Goal: Task Accomplishment & Management: Manage account settings

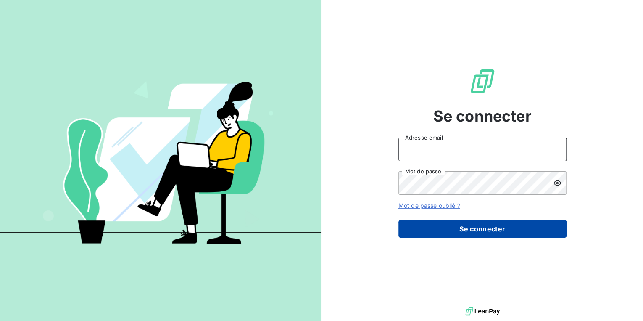
type input "[PERSON_NAME][EMAIL_ADDRESS][DOMAIN_NAME]"
click at [505, 229] on button "Se connecter" at bounding box center [482, 229] width 168 height 18
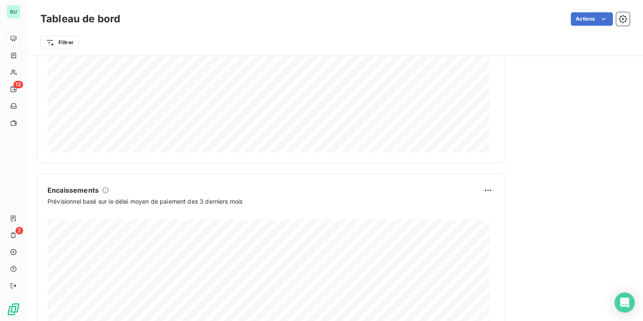
scroll to position [431, 0]
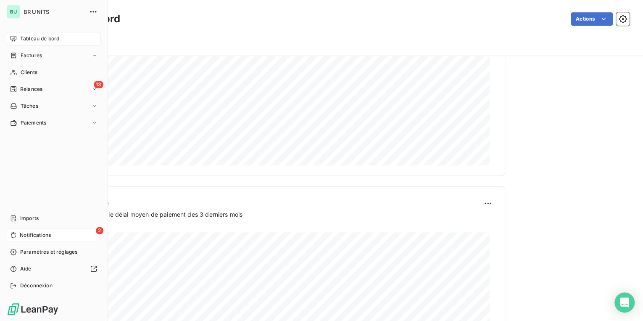
click at [35, 236] on span "Notifications" at bounding box center [35, 235] width 31 height 8
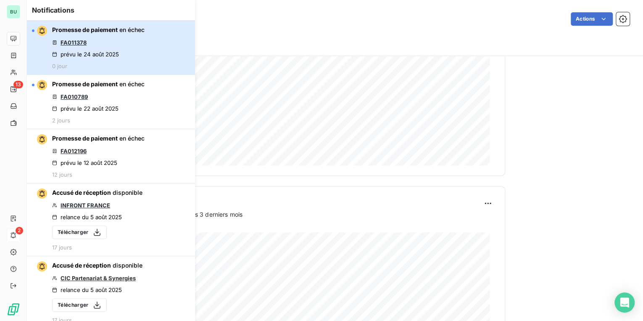
click at [126, 44] on div "Promesse de paiement en échec FA011378 prévu le [DATE] 0 jour" at bounding box center [98, 48] width 92 height 44
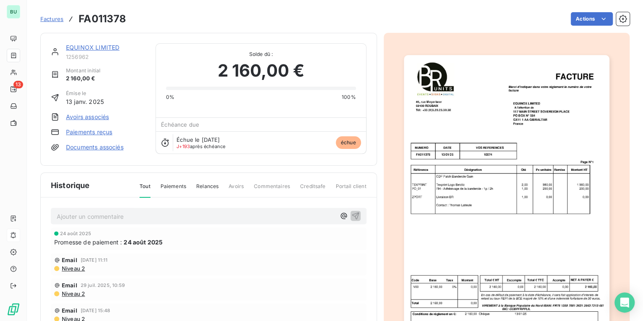
click at [104, 48] on link "EQUINOX LIMITED" at bounding box center [92, 47] width 53 height 7
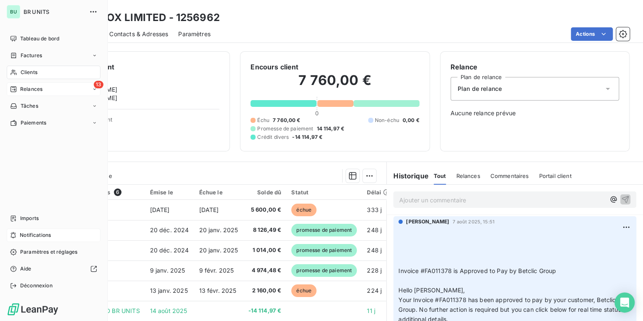
click at [41, 90] on span "Relances" at bounding box center [31, 89] width 22 height 8
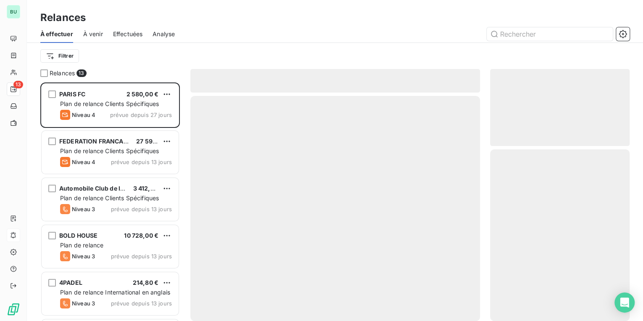
scroll to position [233, 134]
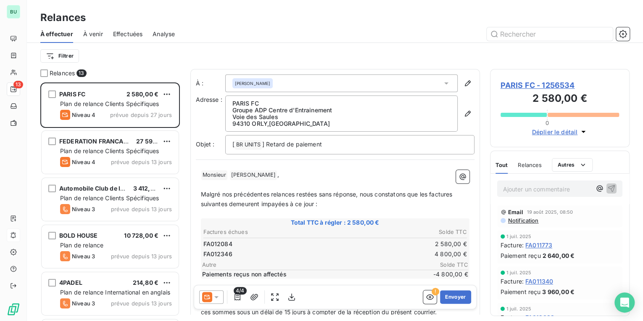
click at [522, 84] on span "PARIS FC - 1256534" at bounding box center [559, 84] width 119 height 11
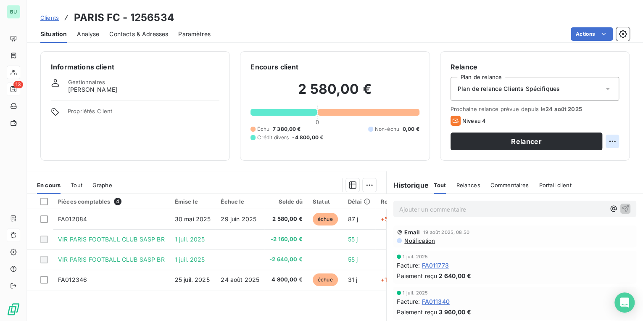
click at [607, 141] on html "BU 13 Clients PARIS FC - 1256534 Situation Analyse Contacts & Adresses Paramètr…" at bounding box center [321, 160] width 643 height 321
click at [584, 174] on html "BU 13 Clients PARIS FC - 1256534 Situation Analyse Contacts & Adresses Paramètr…" at bounding box center [321, 160] width 643 height 321
click at [608, 144] on html "BU 13 Clients PARIS FC - 1256534 Situation Analyse Contacts & Adresses Paramètr…" at bounding box center [321, 160] width 643 height 321
click at [603, 158] on div "Replanifier cette action" at bounding box center [572, 159] width 75 height 13
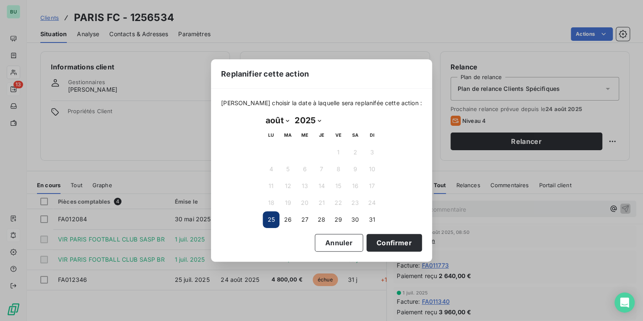
click at [276, 119] on select "janvier février mars avril mai juin juillet août septembre octobre novembre déc…" at bounding box center [277, 119] width 29 height 13
select select "8"
click at [263, 113] on select "janvier février mars avril mai juin juillet août septembre octobre novembre déc…" at bounding box center [277, 119] width 29 height 13
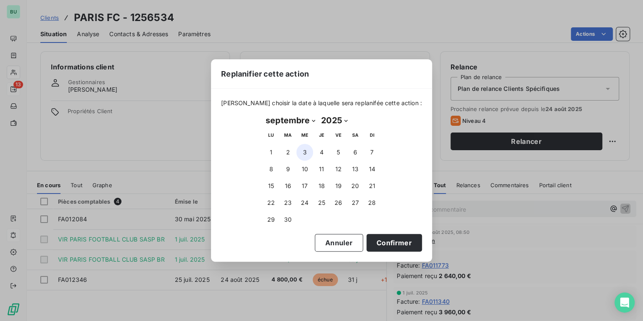
click at [303, 151] on button "3" at bounding box center [304, 152] width 17 height 17
click at [378, 240] on button "Confirmer" at bounding box center [393, 243] width 55 height 18
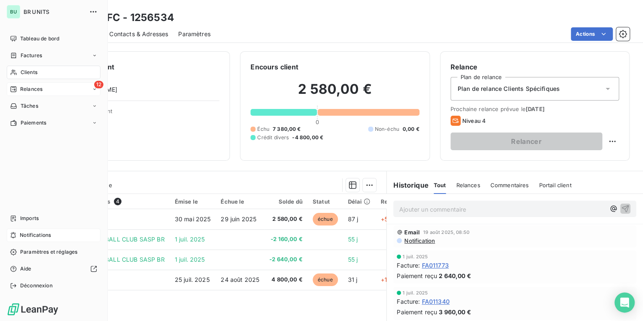
click at [40, 90] on span "Relances" at bounding box center [31, 89] width 22 height 8
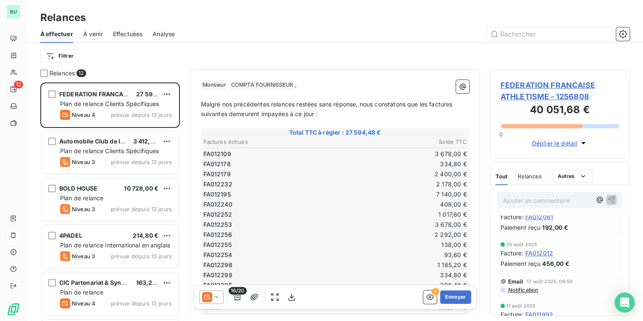
scroll to position [67, 0]
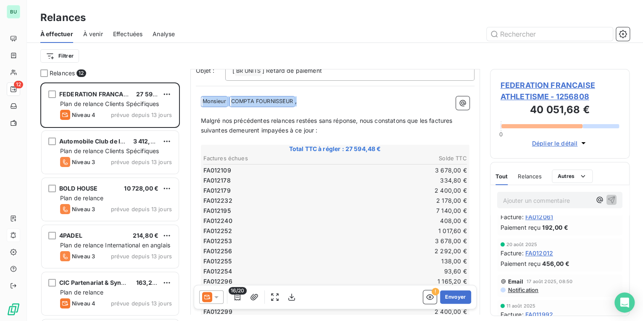
drag, startPoint x: 302, startPoint y: 101, endPoint x: 203, endPoint y: 103, distance: 99.6
click at [203, 103] on p "﻿ Monsieur ﻿ COMPTA FOURNISSEUR ﻿ ," at bounding box center [335, 101] width 268 height 10
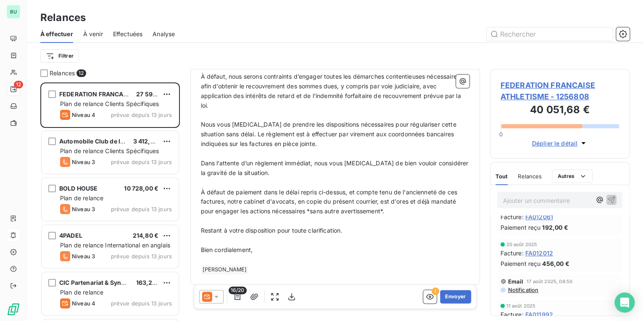
scroll to position [392, 0]
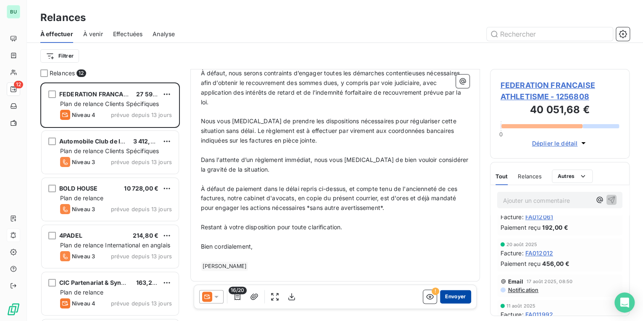
click at [445, 297] on button "Envoyer" at bounding box center [455, 296] width 31 height 13
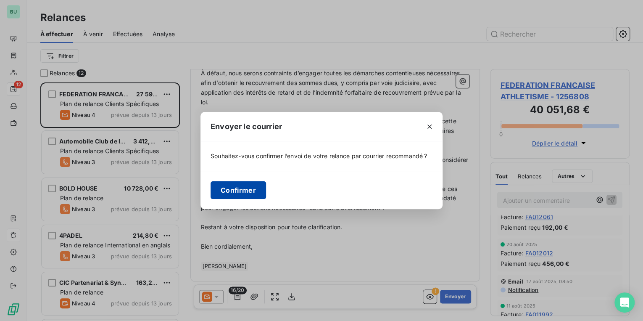
click at [240, 193] on button "Confirmer" at bounding box center [237, 190] width 55 height 18
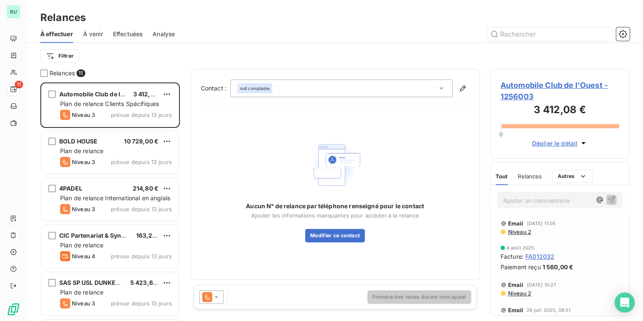
click at [515, 87] on span "Automobile Club de l'Ouest - 1256003" at bounding box center [559, 90] width 119 height 23
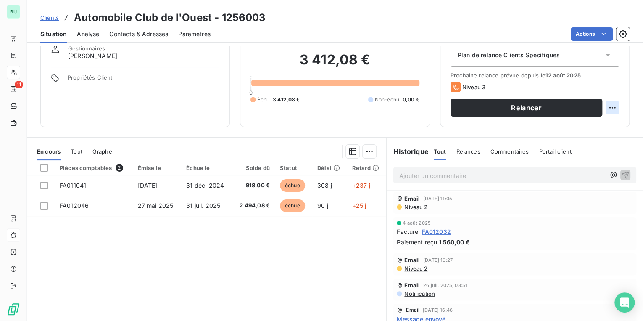
click at [603, 108] on html "BU 11 Clients Automobile Club de l'Ouest - 1256003 Situation Analyse Contacts &…" at bounding box center [321, 160] width 643 height 321
click at [532, 110] on html "BU 11 Clients Automobile Club de l'Ouest - 1256003 Situation Analyse Contacts &…" at bounding box center [321, 160] width 643 height 321
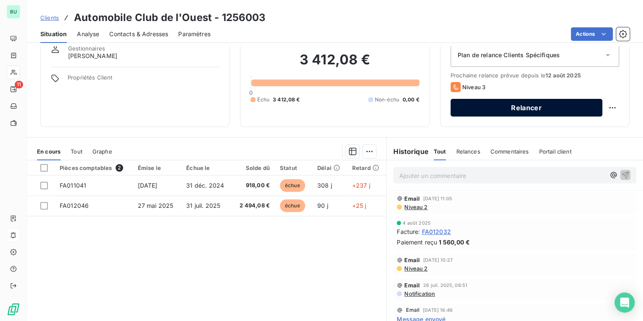
click at [492, 110] on button "Relancer" at bounding box center [526, 108] width 152 height 18
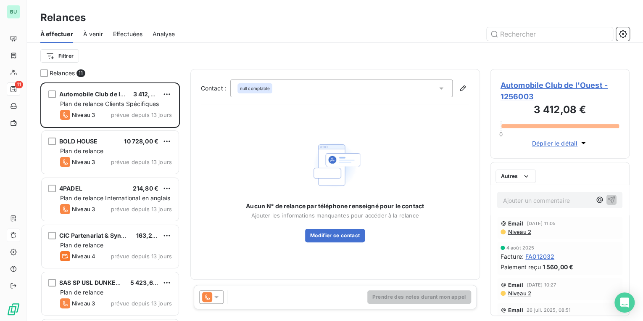
scroll to position [233, 134]
click at [212, 296] on icon at bounding box center [216, 296] width 8 height 8
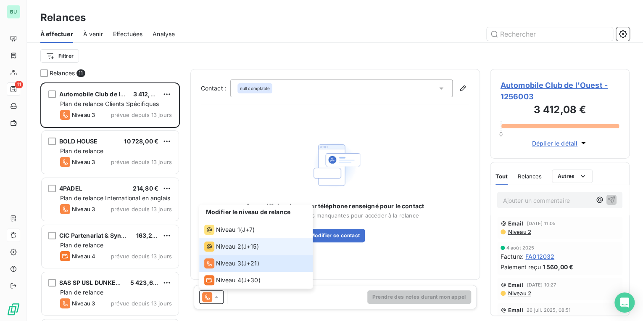
click at [229, 247] on span "Niveau 2" at bounding box center [228, 246] width 25 height 8
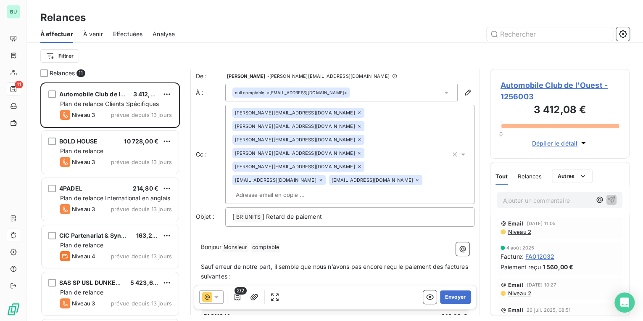
scroll to position [0, 0]
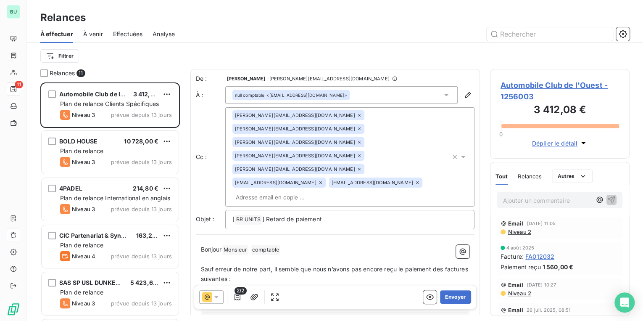
click at [357, 113] on icon at bounding box center [359, 115] width 5 height 5
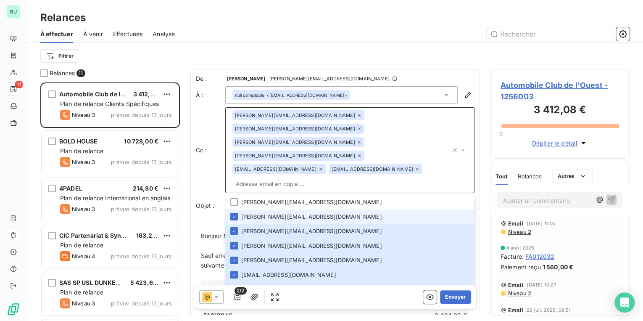
click at [358, 114] on icon at bounding box center [359, 115] width 3 height 3
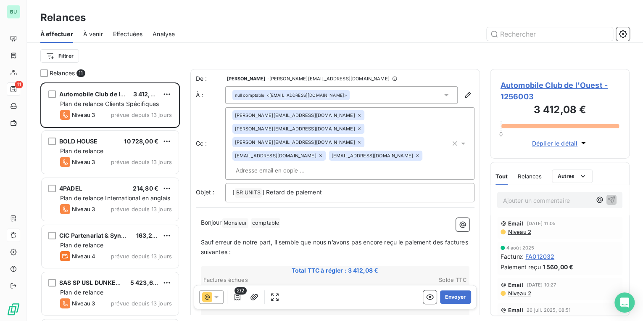
click at [357, 114] on icon at bounding box center [359, 115] width 5 height 5
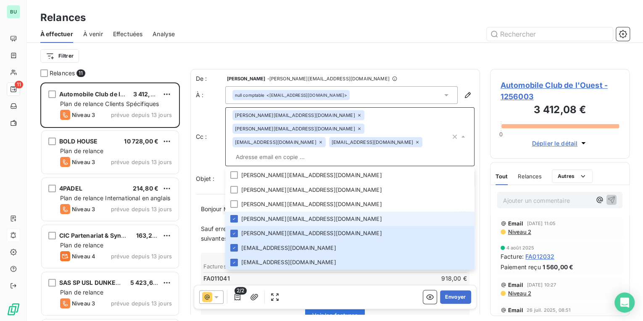
click at [357, 114] on icon at bounding box center [359, 115] width 5 height 5
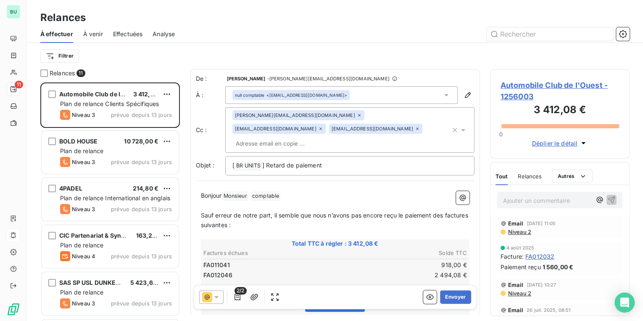
click at [357, 114] on icon at bounding box center [359, 115] width 5 height 5
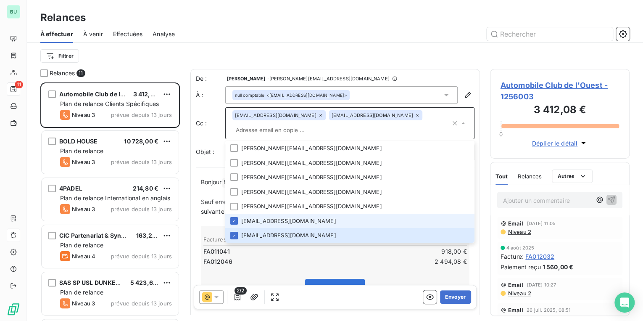
click at [318, 114] on icon at bounding box center [320, 115] width 5 height 5
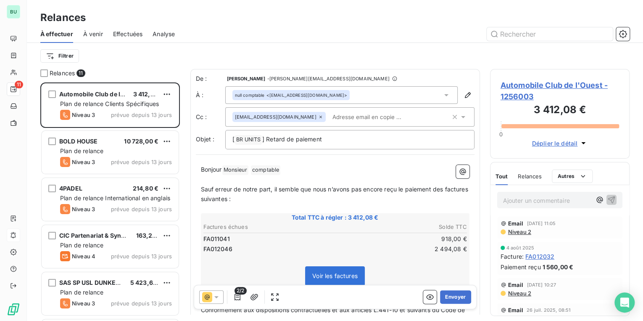
click at [318, 117] on icon at bounding box center [320, 116] width 5 height 5
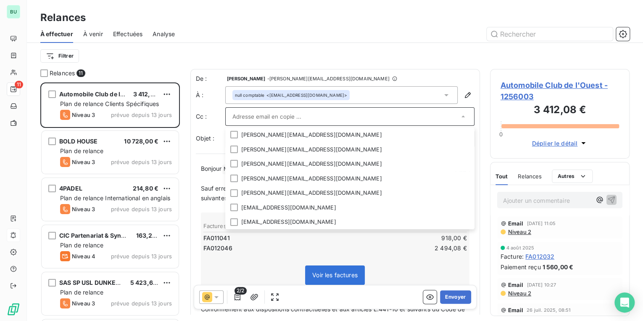
click at [442, 24] on div "Relances" at bounding box center [335, 17] width 616 height 15
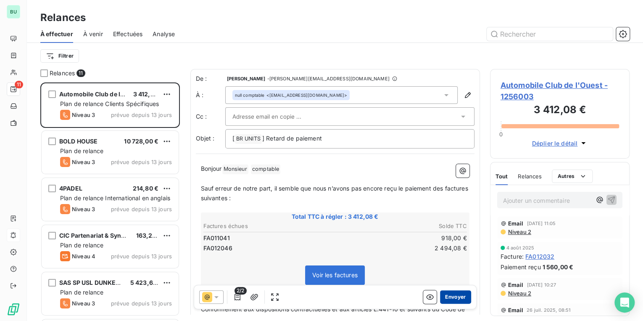
click at [448, 294] on button "Envoyer" at bounding box center [455, 296] width 31 height 13
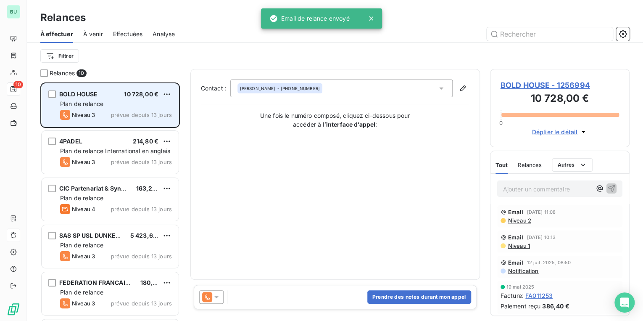
click at [81, 100] on span "Plan de relance" at bounding box center [81, 103] width 43 height 7
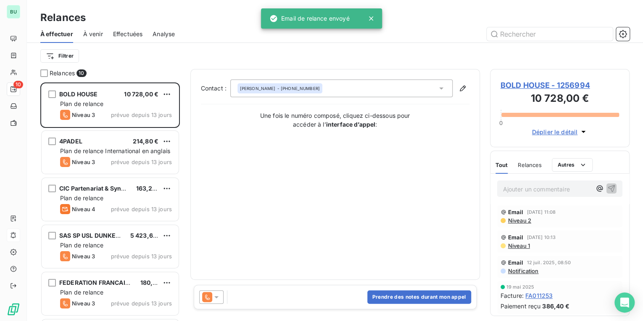
click at [504, 84] on span "BOLD HOUSE - 1256994" at bounding box center [559, 84] width 119 height 11
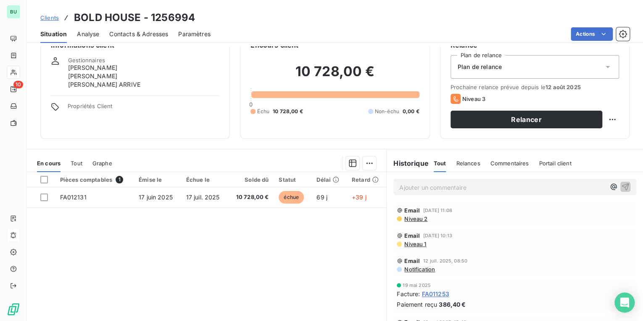
scroll to position [34, 0]
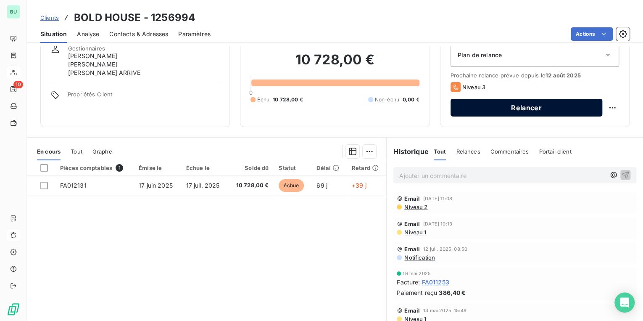
click at [481, 103] on button "Relancer" at bounding box center [526, 108] width 152 height 18
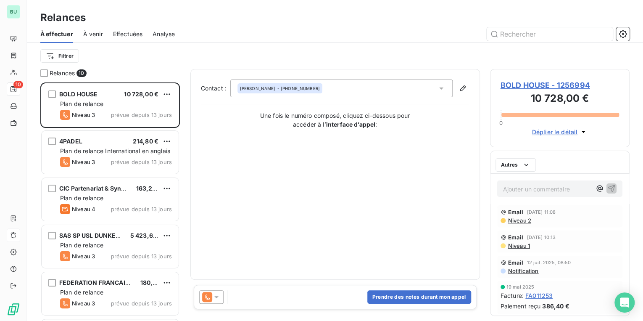
scroll to position [233, 134]
click at [208, 292] on icon at bounding box center [207, 297] width 10 height 10
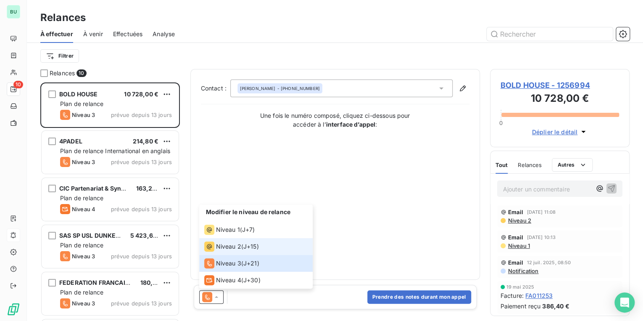
click at [226, 242] on span "Niveau 2" at bounding box center [228, 246] width 25 height 8
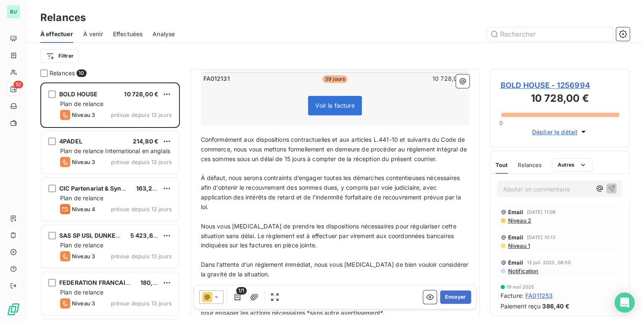
scroll to position [168, 0]
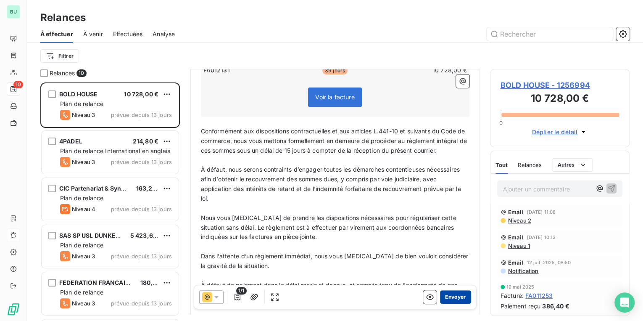
click at [447, 296] on button "Envoyer" at bounding box center [455, 296] width 31 height 13
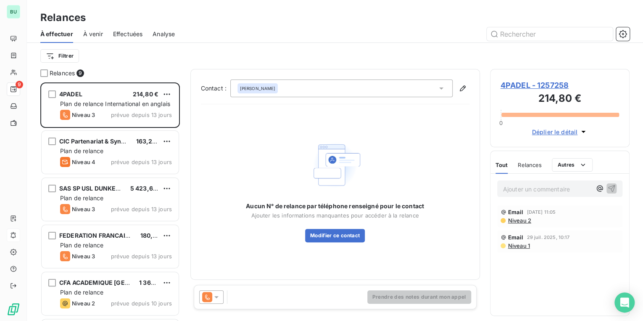
click at [505, 87] on span "4PADEL - 1257258" at bounding box center [559, 84] width 119 height 11
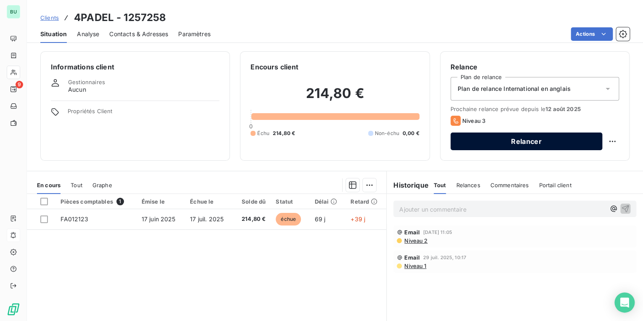
click at [504, 140] on button "Relancer" at bounding box center [526, 141] width 152 height 18
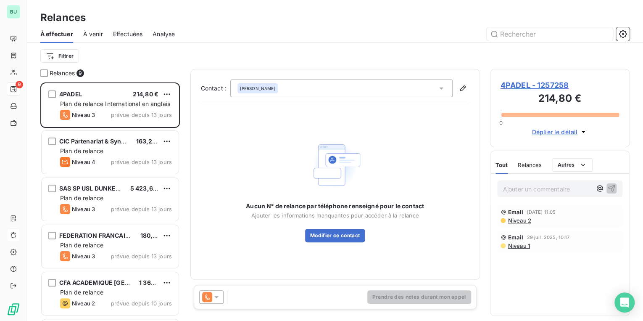
scroll to position [233, 134]
click at [211, 300] on icon at bounding box center [207, 297] width 10 height 10
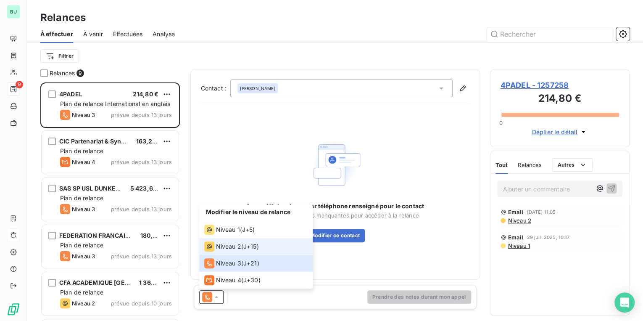
click at [221, 240] on li "Niveau 2 ( J+15 )" at bounding box center [255, 246] width 113 height 17
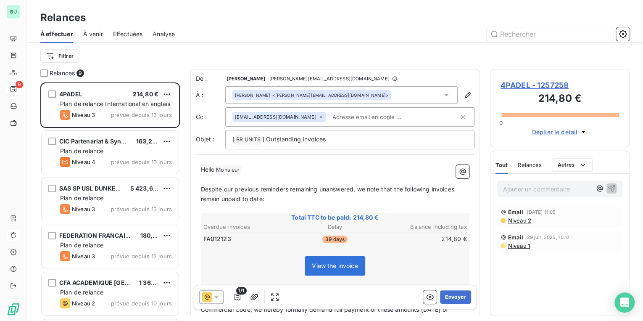
click at [318, 118] on icon at bounding box center [320, 116] width 5 height 5
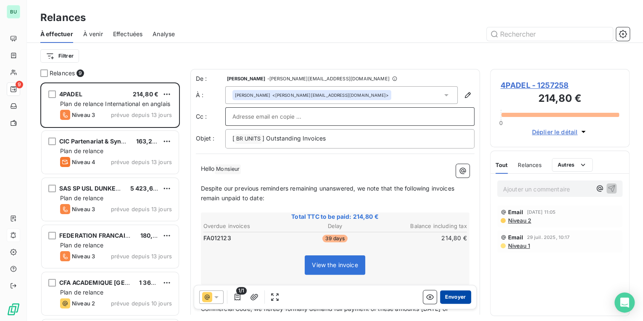
click at [450, 298] on button "Envoyer" at bounding box center [455, 296] width 31 height 13
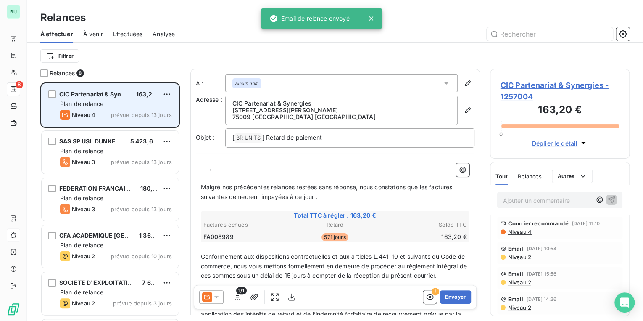
click at [103, 98] on div "CIC Partenariat & Synergies 163,20 € Plan de relance Niveau 4 prévue depuis 13 …" at bounding box center [110, 105] width 137 height 43
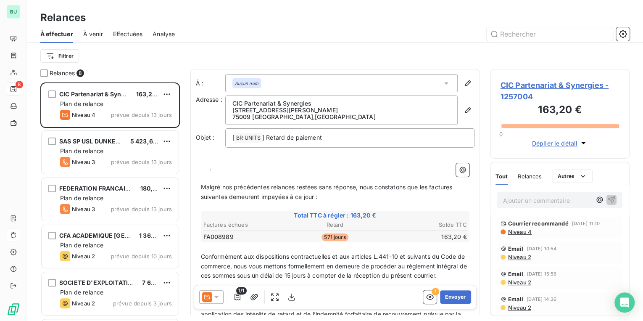
click at [389, 64] on div "Filtrer" at bounding box center [334, 56] width 589 height 26
click at [225, 169] on p "﻿ ﻿ ﻿ ," at bounding box center [335, 168] width 268 height 10
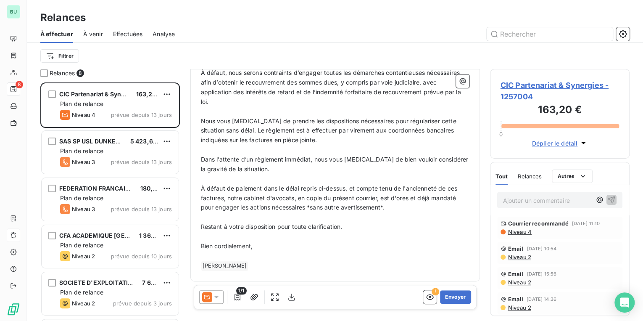
scroll to position [230, 0]
click at [445, 297] on button "Envoyer" at bounding box center [455, 296] width 31 height 13
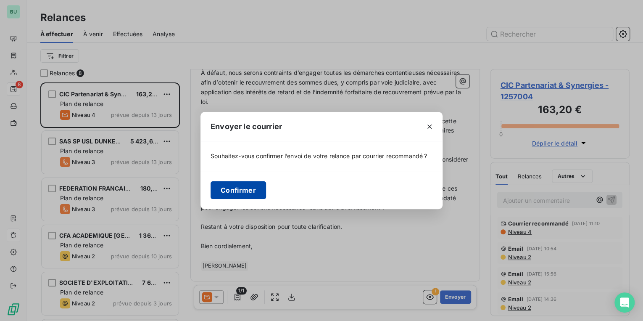
click at [244, 187] on button "Confirmer" at bounding box center [237, 190] width 55 height 18
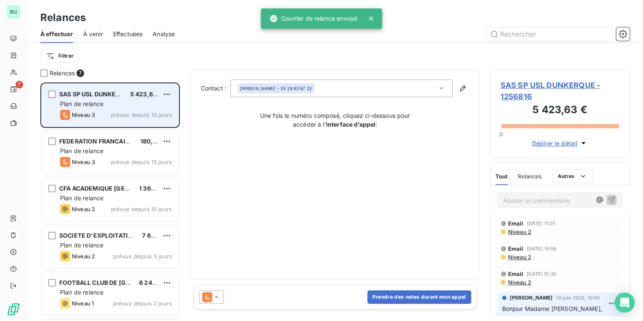
click at [84, 104] on span "Plan de relance" at bounding box center [81, 103] width 43 height 7
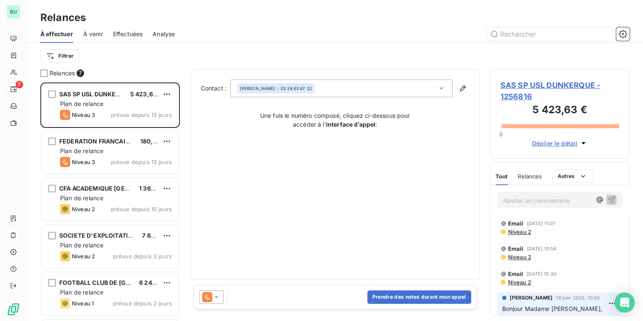
click at [526, 91] on span "SAS SP USL DUNKERQUE - 1256816" at bounding box center [559, 90] width 119 height 23
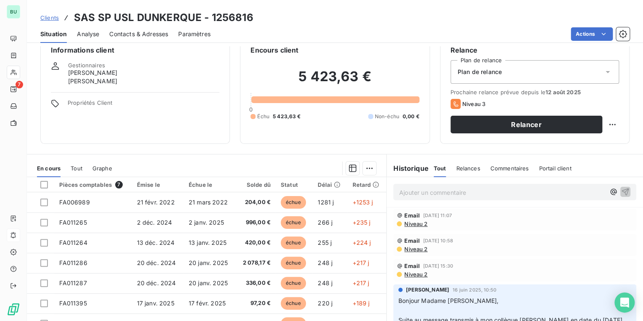
scroll to position [34, 0]
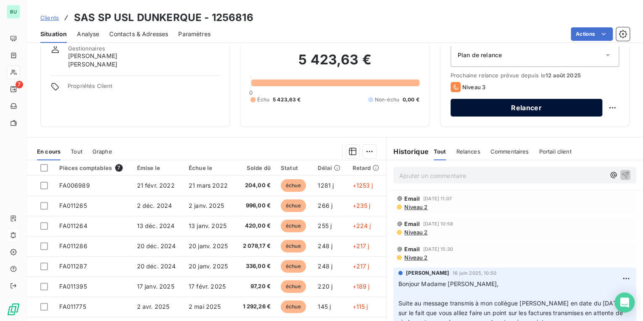
click at [488, 109] on button "Relancer" at bounding box center [526, 108] width 152 height 18
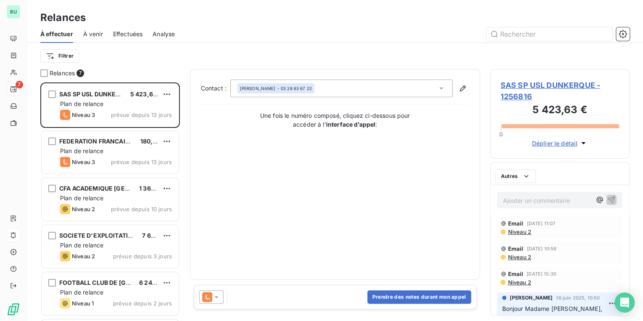
scroll to position [233, 134]
click at [210, 308] on div "Prendre des notes durant mon appel" at bounding box center [335, 296] width 283 height 24
click at [215, 301] on icon at bounding box center [216, 296] width 8 height 8
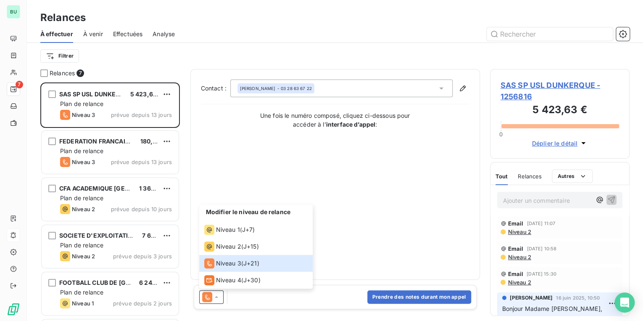
click at [534, 204] on p "Ajouter un commentaire ﻿" at bounding box center [547, 200] width 89 height 11
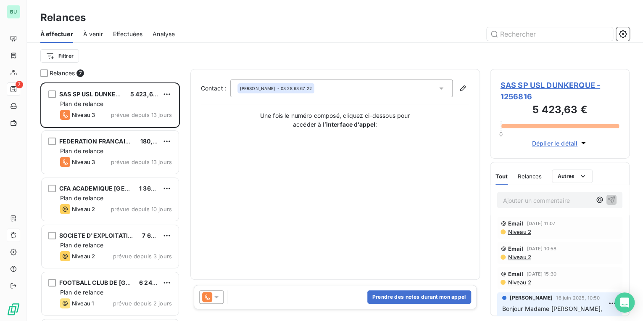
click at [534, 202] on p "Ajouter un commentaire ﻿" at bounding box center [547, 200] width 89 height 11
click at [595, 201] on icon "button" at bounding box center [599, 199] width 8 height 8
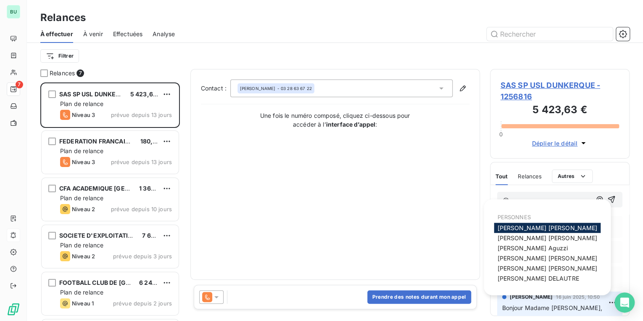
click at [546, 226] on div "[PERSON_NAME]" at bounding box center [547, 228] width 107 height 10
click at [535, 229] on div "[PERSON_NAME]" at bounding box center [547, 228] width 107 height 10
click at [518, 230] on span "[PERSON_NAME]" at bounding box center [547, 227] width 100 height 7
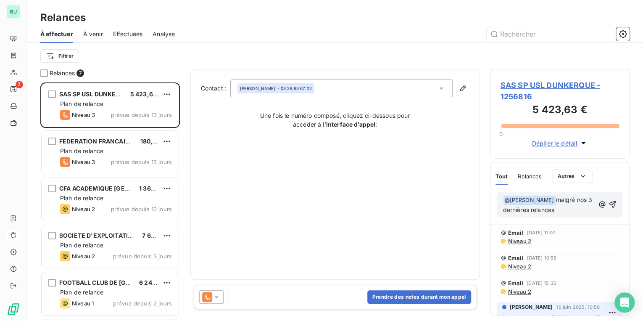
click at [559, 208] on p "﻿ @ [PERSON_NAME] ﻿ malgré nos 3 dernières relances" at bounding box center [549, 205] width 92 height 20
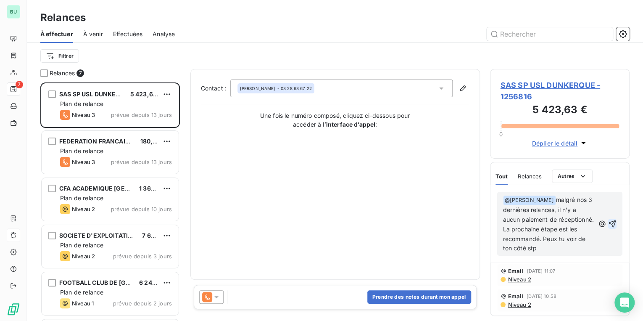
click at [610, 222] on icon "button" at bounding box center [612, 223] width 7 height 7
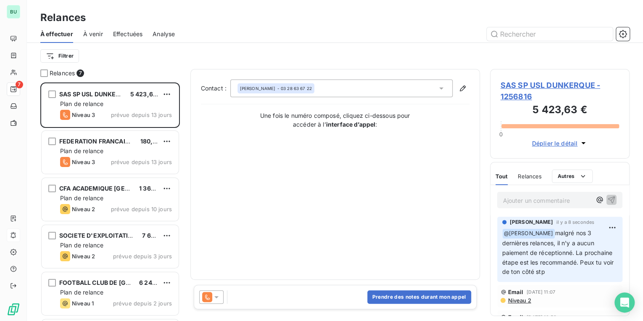
click at [513, 92] on span "SAS SP USL DUNKERQUE - 1256816" at bounding box center [559, 90] width 119 height 23
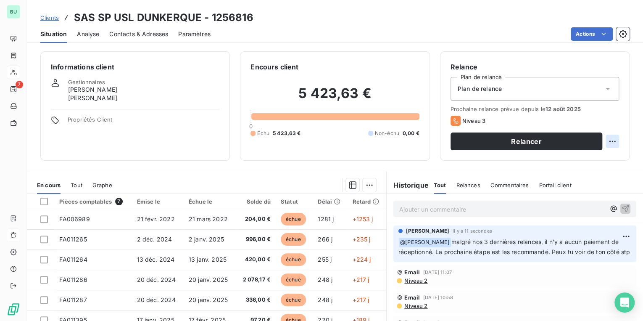
click at [603, 140] on html "BU 7 Clients SAS SP USL DUNKERQUE - 1256816 Situation Analyse Contacts & Adress…" at bounding box center [321, 160] width 643 height 321
click at [589, 160] on div "Replanifier cette action" at bounding box center [572, 159] width 75 height 13
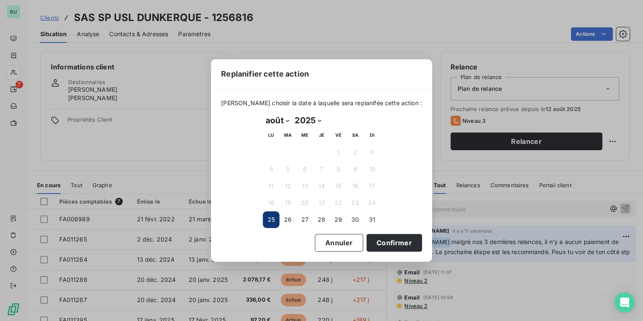
click at [269, 120] on select "janvier février mars avril mai juin juillet août septembre octobre novembre déc…" at bounding box center [277, 119] width 29 height 13
select select "8"
click at [263, 113] on select "janvier février mars avril mai juin juillet août septembre octobre novembre déc…" at bounding box center [277, 119] width 29 height 13
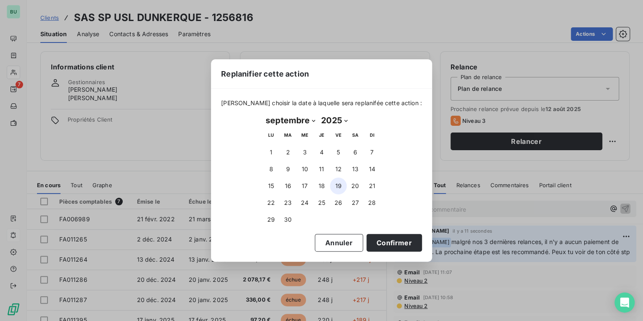
click at [342, 186] on button "19" at bounding box center [338, 185] width 17 height 17
click at [377, 245] on button "Confirmer" at bounding box center [393, 243] width 55 height 18
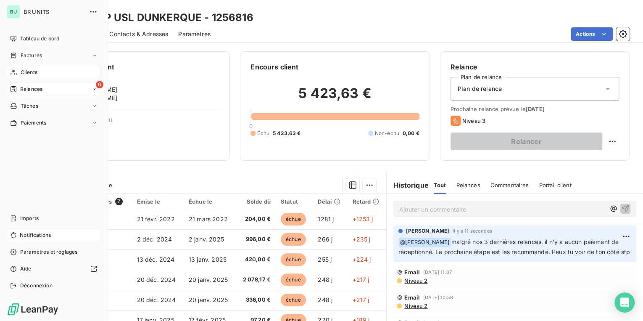
click at [34, 87] on span "Relances" at bounding box center [31, 89] width 22 height 8
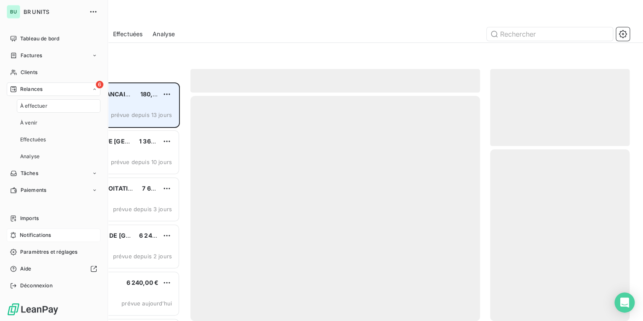
scroll to position [233, 134]
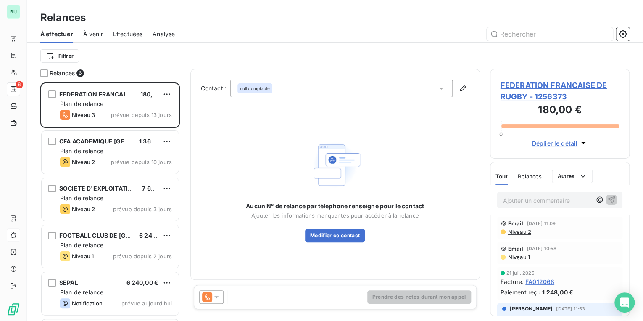
click at [528, 91] on span "FEDERATION FRANCAISE DE RUGBY - 1256373" at bounding box center [559, 90] width 119 height 23
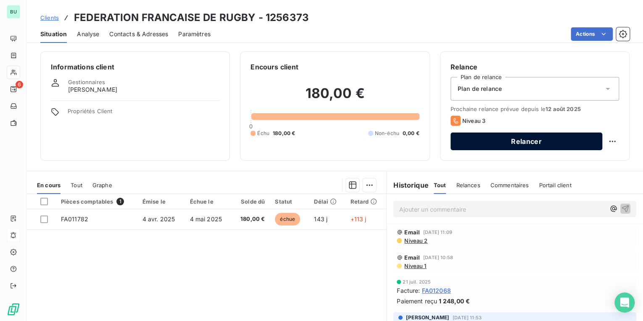
click at [481, 139] on button "Relancer" at bounding box center [526, 141] width 152 height 18
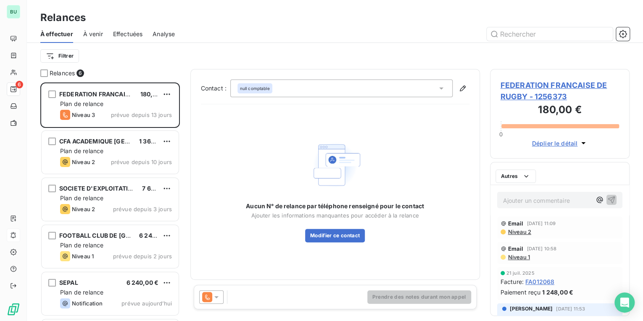
scroll to position [233, 134]
click at [533, 87] on span "FEDERATION FRANCAISE DE RUGBY - 1256373" at bounding box center [559, 90] width 119 height 23
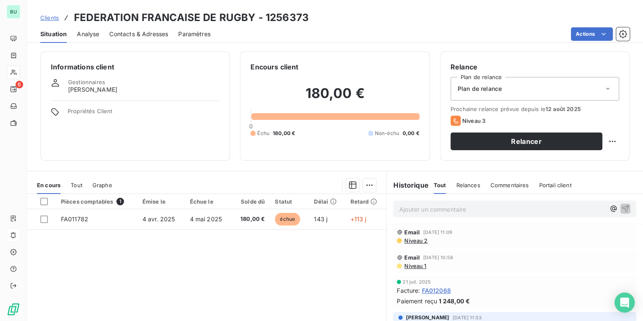
click at [506, 130] on div "Prochaine relance prévue depuis le [DATE] Niveau 3 Relancer" at bounding box center [534, 127] width 168 height 45
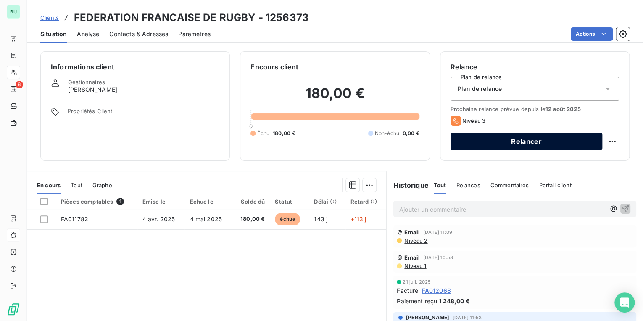
click at [506, 136] on button "Relancer" at bounding box center [526, 141] width 152 height 18
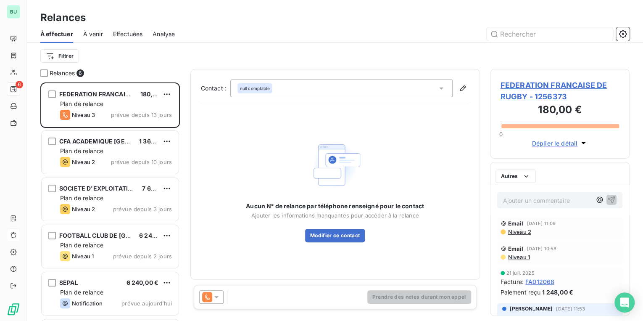
scroll to position [233, 134]
click at [210, 297] on icon at bounding box center [207, 297] width 10 height 10
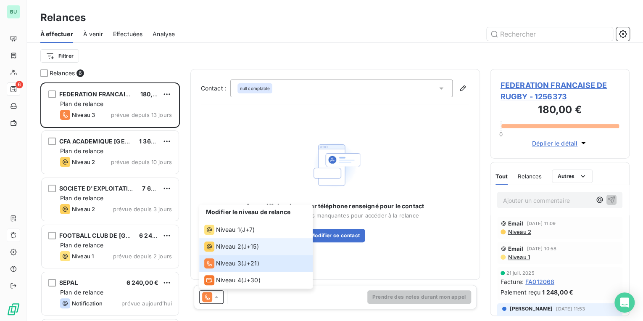
click at [220, 246] on span "Niveau 2" at bounding box center [228, 246] width 25 height 8
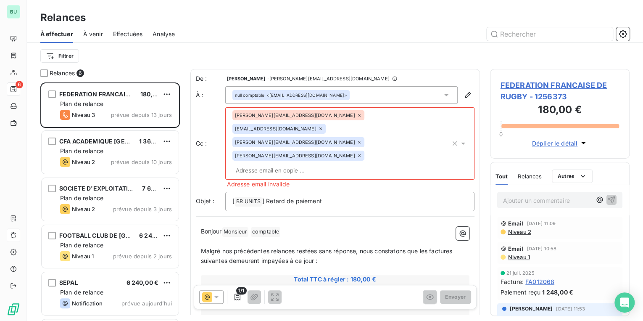
drag, startPoint x: 285, startPoint y: 191, endPoint x: 232, endPoint y: 190, distance: 52.9
click at [232, 226] on p "Bonjour Monsieur ﻿ comptable ﻿ ﻿" at bounding box center [335, 231] width 268 height 10
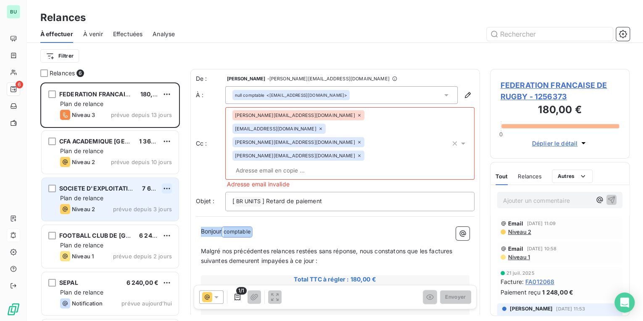
drag, startPoint x: 257, startPoint y: 189, endPoint x: 171, endPoint y: 187, distance: 86.6
click at [171, 187] on div "Relances 6 FEDERATION FRANCAISE DE RUGBY 180,00 € Plan de relance Niveau 3 prév…" at bounding box center [335, 195] width 616 height 252
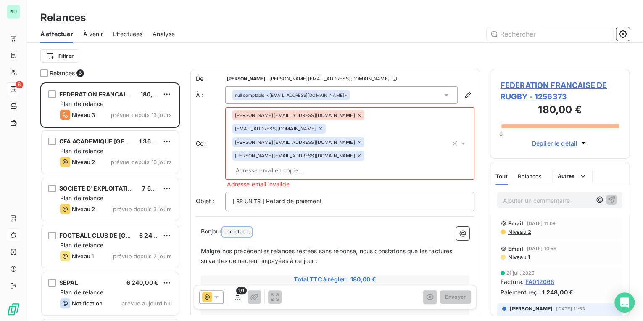
click at [269, 237] on p "﻿" at bounding box center [335, 242] width 268 height 10
drag, startPoint x: 255, startPoint y: 192, endPoint x: 196, endPoint y: 189, distance: 59.3
click at [357, 114] on icon at bounding box center [359, 115] width 5 height 5
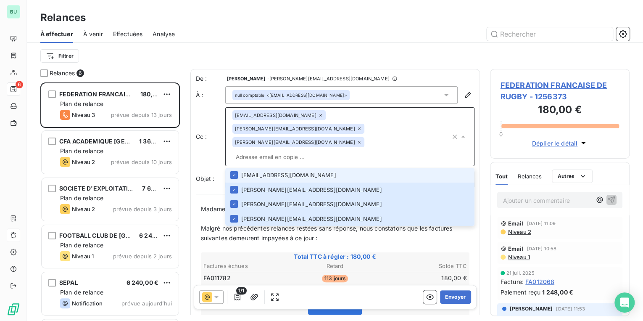
click at [318, 114] on icon at bounding box center [320, 115] width 5 height 5
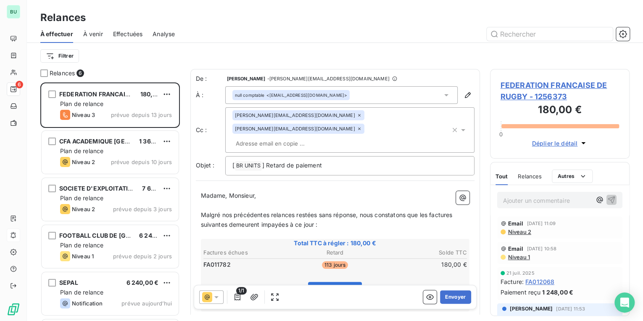
click at [358, 116] on icon at bounding box center [359, 115] width 3 height 3
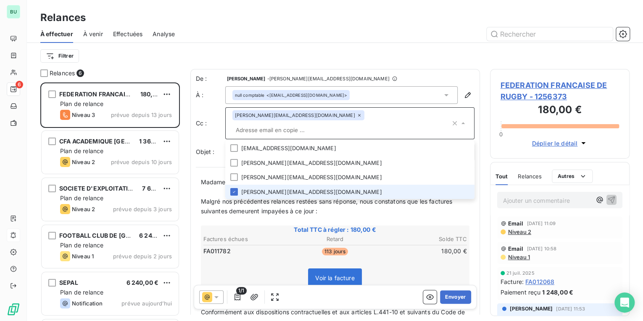
click at [357, 116] on icon at bounding box center [359, 115] width 5 height 5
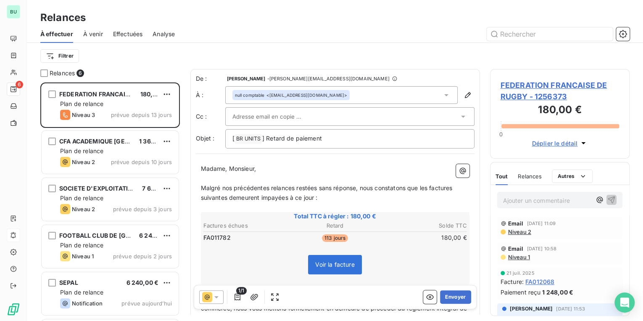
click at [353, 200] on p "Malgré nos précédentes relances restées sans réponse, nous constatons que les f…" at bounding box center [335, 192] width 268 height 19
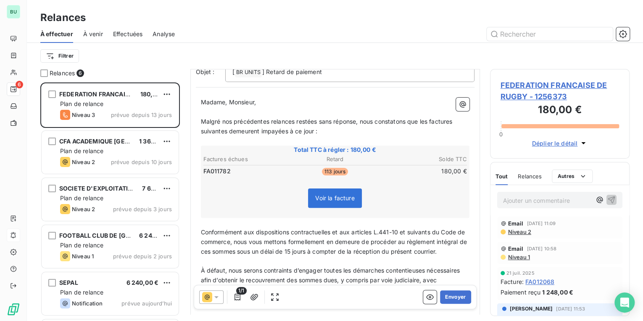
scroll to position [101, 0]
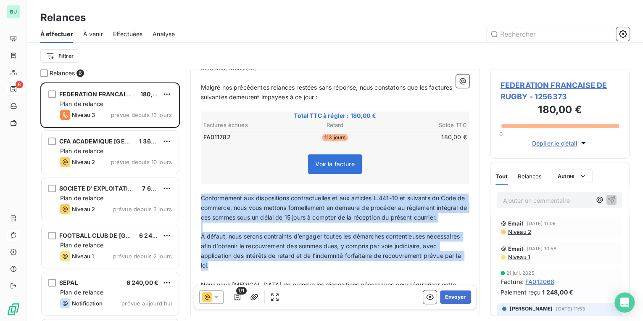
drag, startPoint x: 202, startPoint y: 194, endPoint x: 305, endPoint y: 271, distance: 128.2
click at [305, 271] on div "Madame, Monsieur, ﻿ Malgré nos précédentes relances restées sans réponse, nous …" at bounding box center [335, 271] width 268 height 416
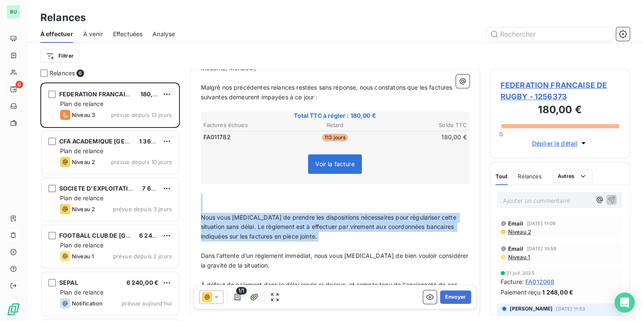
drag, startPoint x: 205, startPoint y: 195, endPoint x: 290, endPoint y: 246, distance: 99.6
click at [290, 246] on div "Madame, Monsieur, ﻿ Malgré nos précédentes relances restées sans réponse, nous …" at bounding box center [335, 237] width 268 height 349
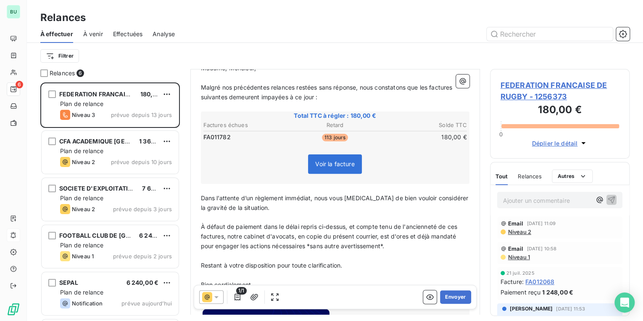
drag, startPoint x: 199, startPoint y: 224, endPoint x: 408, endPoint y: 244, distance: 210.2
click at [408, 244] on div "Madame, Monsieur, ﻿ Malgré nos précédentes relances restées sans réponse, nous …" at bounding box center [335, 209] width 279 height 302
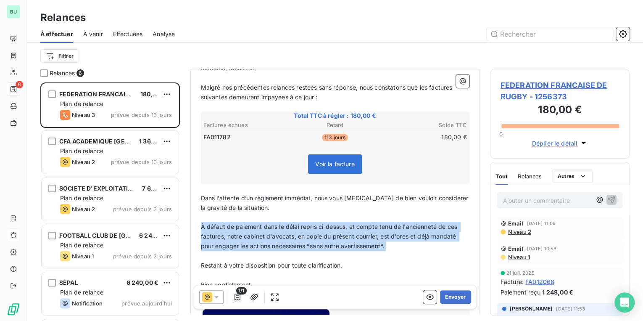
drag, startPoint x: 200, startPoint y: 224, endPoint x: 418, endPoint y: 250, distance: 218.7
click at [418, 250] on div "Madame, Monsieur, ﻿ Malgré nos précédentes relances restées sans réponse, nous …" at bounding box center [335, 209] width 268 height 292
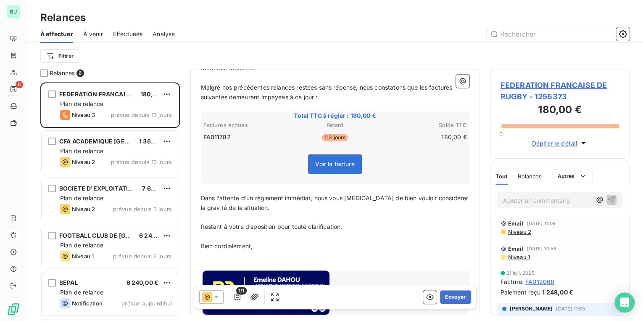
click at [358, 216] on p "﻿" at bounding box center [335, 218] width 268 height 10
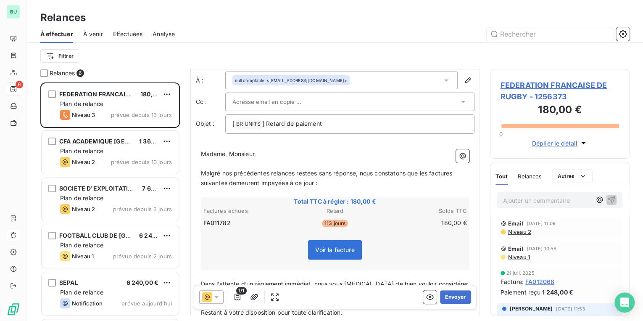
scroll to position [0, 0]
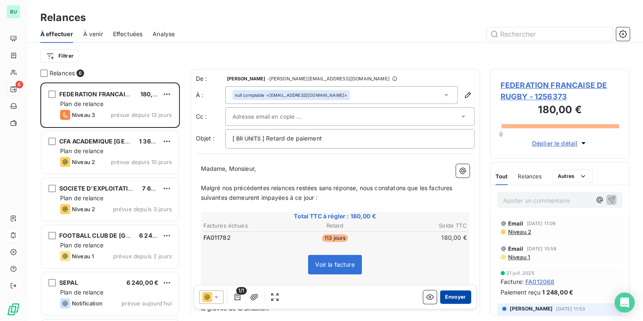
click at [455, 298] on button "Envoyer" at bounding box center [455, 296] width 31 height 13
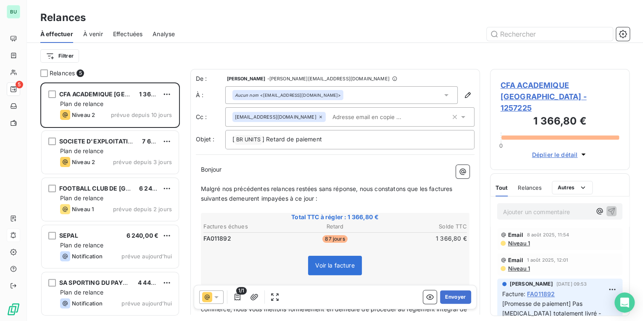
scroll to position [7, 0]
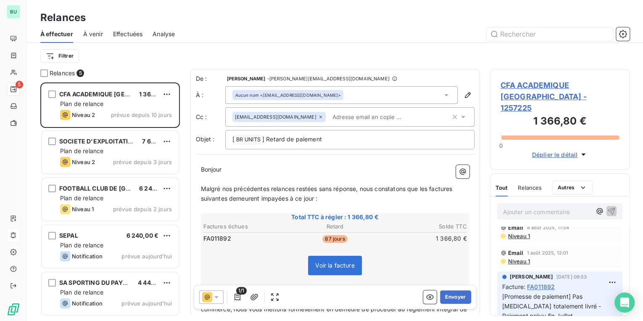
click at [537, 86] on span "CFA ACADEMIQUE [GEOGRAPHIC_DATA] - 1257225" at bounding box center [559, 96] width 119 height 34
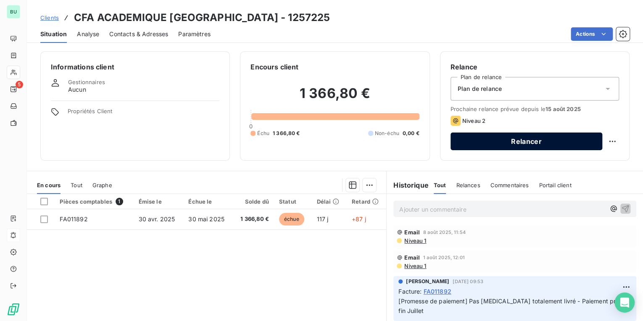
click at [467, 143] on button "Relancer" at bounding box center [526, 141] width 152 height 18
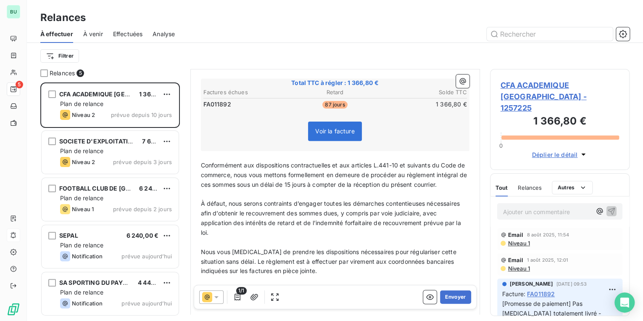
scroll to position [134, 0]
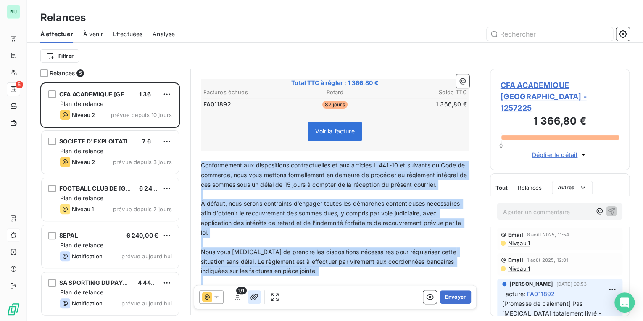
drag, startPoint x: 201, startPoint y: 162, endPoint x: 252, endPoint y: 295, distance: 142.7
click at [252, 295] on div "De : [PERSON_NAME] - [PERSON_NAME][EMAIL_ADDRESS][DOMAIN_NAME] À : Aucun nom <[…" at bounding box center [334, 213] width 289 height 557
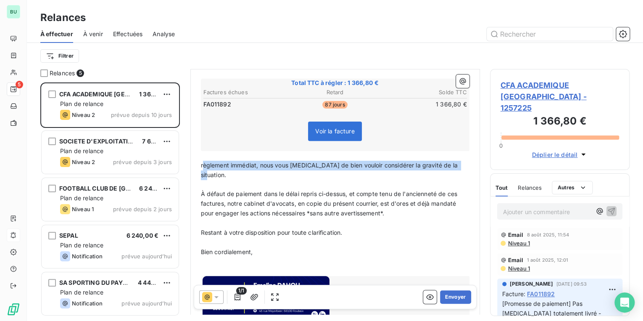
drag, startPoint x: 202, startPoint y: 162, endPoint x: 478, endPoint y: 165, distance: 276.0
click at [478, 165] on div "De : [PERSON_NAME] - [PERSON_NAME][EMAIL_ADDRESS][DOMAIN_NAME] À : Aucun nom <[…" at bounding box center [334, 191] width 289 height 245
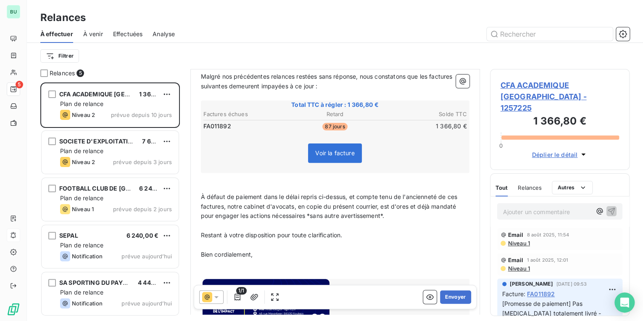
scroll to position [101, 0]
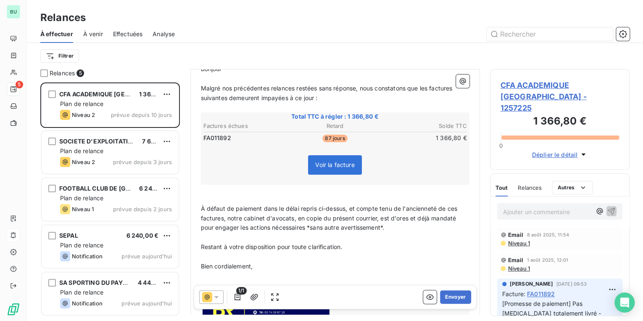
click at [512, 79] on div "CFA ACADEMIQUE [GEOGRAPHIC_DATA] - 1257225 1 366,80 € 0 Déplier le détail" at bounding box center [560, 119] width 140 height 101
click at [511, 84] on span "CFA ACADEMIQUE [GEOGRAPHIC_DATA] - 1257225" at bounding box center [559, 96] width 119 height 34
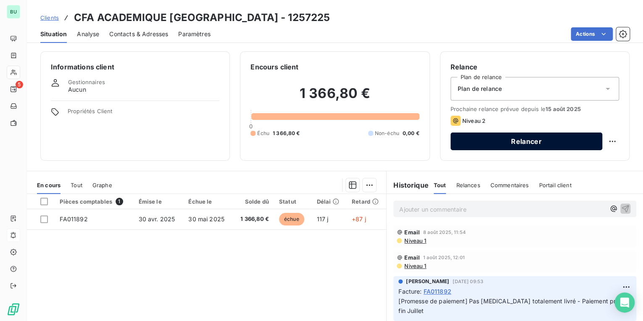
click at [496, 142] on button "Relancer" at bounding box center [526, 141] width 152 height 18
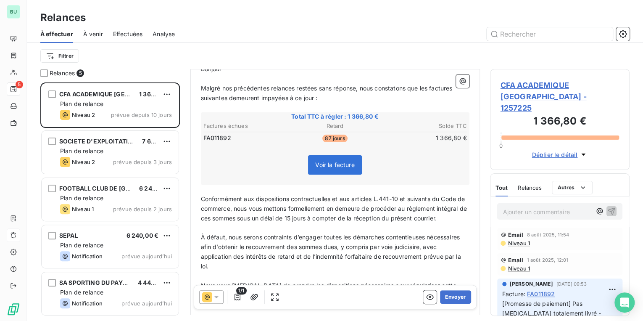
scroll to position [134, 0]
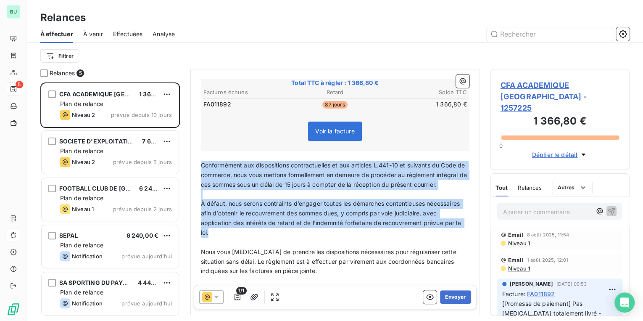
drag, startPoint x: 202, startPoint y: 164, endPoint x: 254, endPoint y: 244, distance: 95.0
click at [254, 244] on div "Bonjour ﻿ ﻿ ﻿ ﻿ Malgré nos précédentes relances restées sans réponse, nous cons…" at bounding box center [335, 239] width 268 height 416
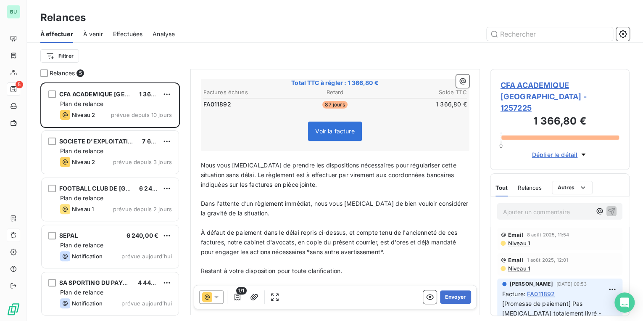
click at [280, 232] on span "À défaut de paiement dans le délai repris ci-dessus, et compte tenu de l'ancien…" at bounding box center [330, 242] width 258 height 26
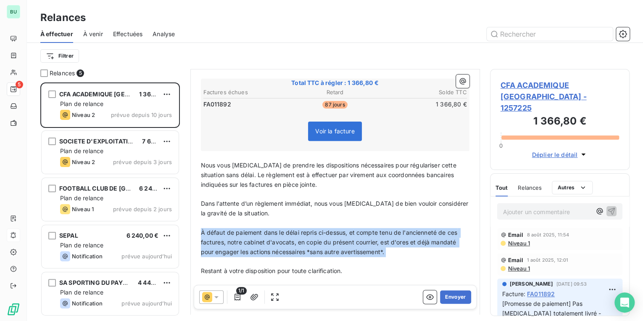
drag, startPoint x: 200, startPoint y: 232, endPoint x: 384, endPoint y: 262, distance: 185.7
click at [384, 262] on div "Bonjour ﻿ ﻿ ﻿ ﻿ Malgré nos précédentes relances restées sans réponse, nous cons…" at bounding box center [335, 196] width 268 height 330
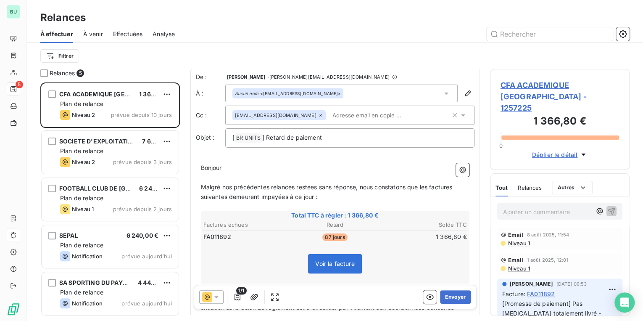
scroll to position [0, 0]
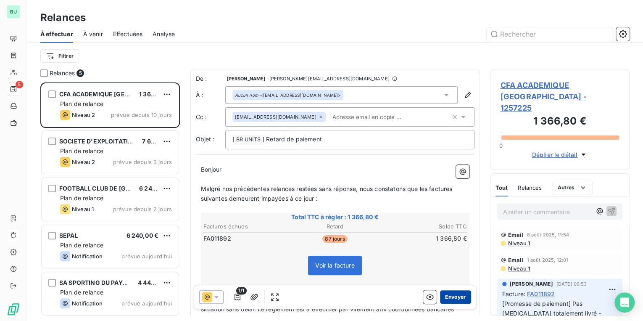
click at [445, 295] on button "Envoyer" at bounding box center [455, 296] width 31 height 13
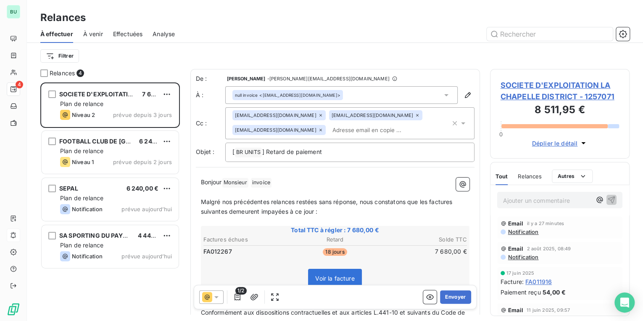
click at [532, 96] on span "SOCIETE D'EXPLOITATION LA CHAPELLE DISTRICT - 1257071" at bounding box center [559, 90] width 119 height 23
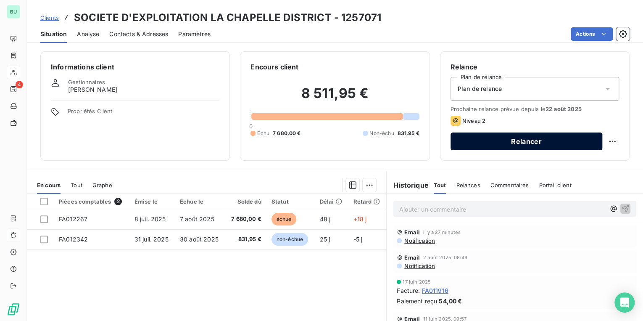
click at [486, 144] on button "Relancer" at bounding box center [526, 141] width 152 height 18
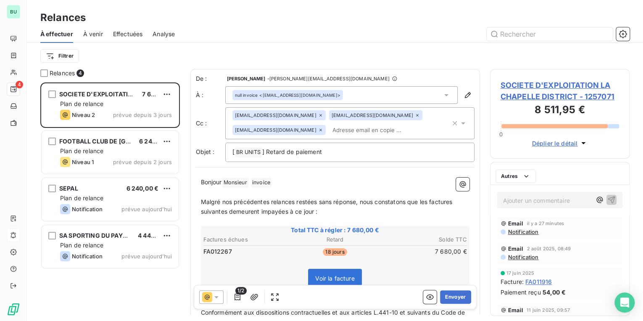
scroll to position [233, 134]
click at [318, 116] on icon at bounding box center [320, 115] width 5 height 5
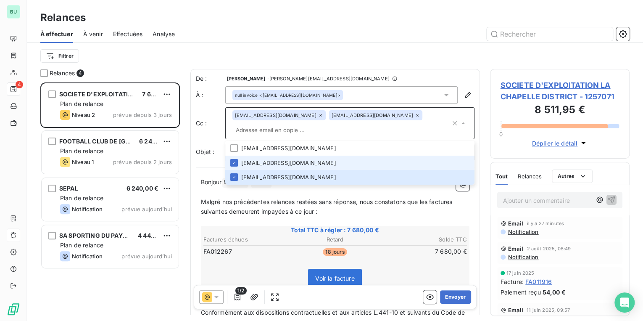
click at [318, 116] on icon at bounding box center [320, 115] width 5 height 5
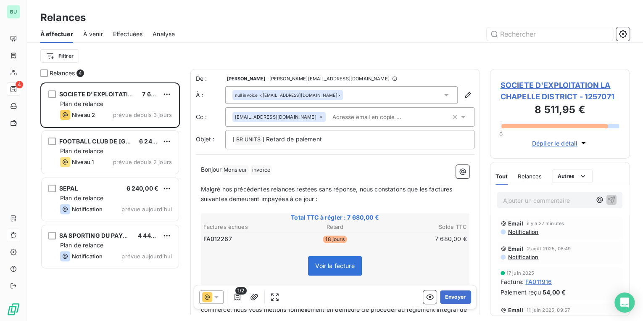
click at [297, 116] on div "[EMAIL_ADDRESS][DOMAIN_NAME]" at bounding box center [278, 117] width 93 height 10
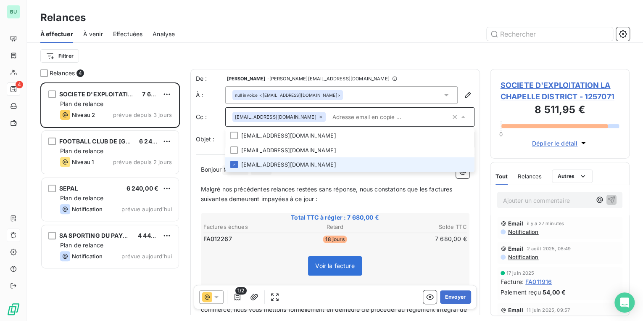
click at [291, 118] on div "[EMAIL_ADDRESS][DOMAIN_NAME]" at bounding box center [278, 117] width 93 height 10
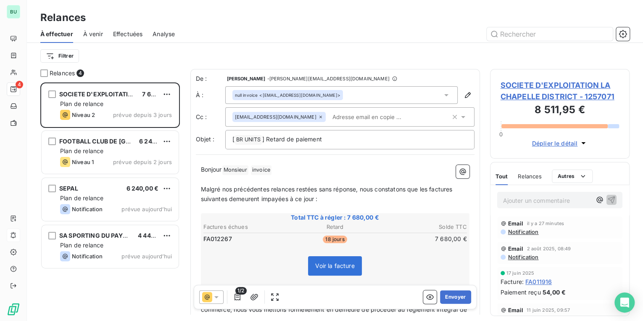
click at [319, 118] on icon at bounding box center [320, 117] width 3 height 3
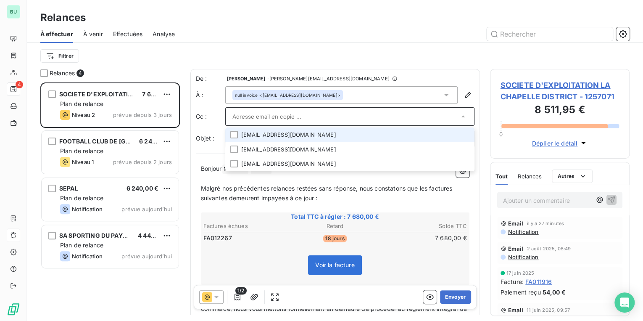
click at [323, 93] on div "null invoice <[EMAIL_ADDRESS][DOMAIN_NAME]>" at bounding box center [341, 95] width 232 height 18
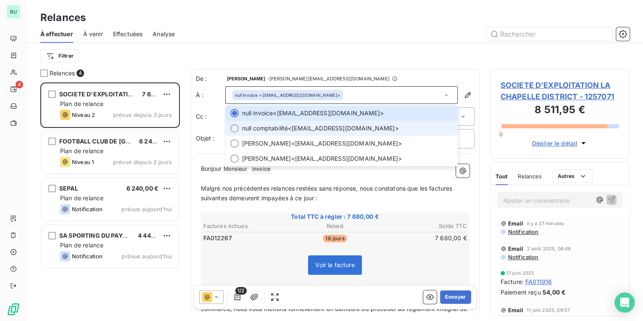
click at [323, 128] on span "null comptabilité <[EMAIL_ADDRESS][DOMAIN_NAME]>" at bounding box center [347, 128] width 210 height 8
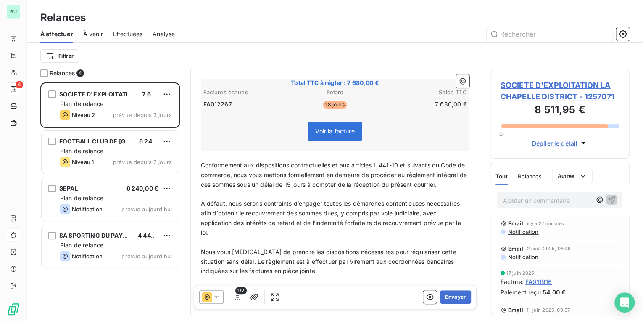
scroll to position [134, 0]
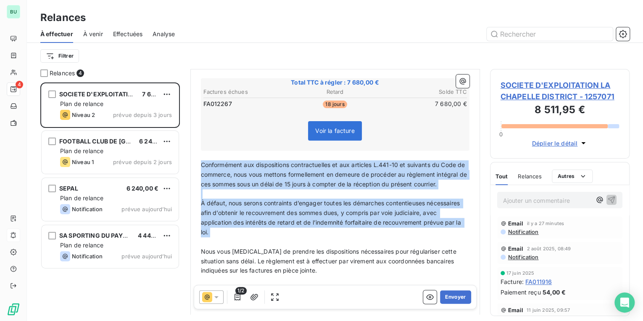
drag, startPoint x: 200, startPoint y: 161, endPoint x: 264, endPoint y: 247, distance: 106.5
click at [264, 247] on div "Bonjour Monsieur ﻿ comptabilité ﻿ ﻿ ﻿ Malgré nos précédentes relances restées s…" at bounding box center [335, 238] width 268 height 417
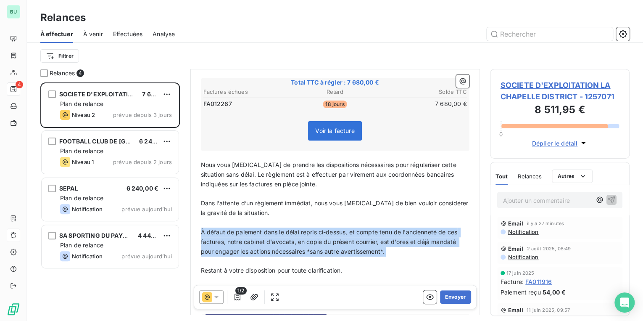
drag, startPoint x: 201, startPoint y: 229, endPoint x: 426, endPoint y: 258, distance: 227.0
click at [426, 258] on div "Bonjour Monsieur ﻿ comptabilité ﻿ ﻿ ﻿ Malgré nos précédentes relances restées s…" at bounding box center [335, 195] width 268 height 331
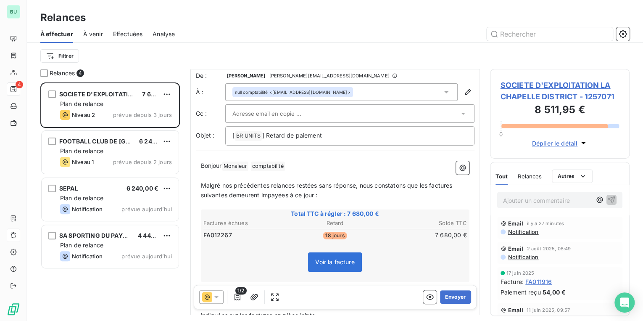
scroll to position [0, 0]
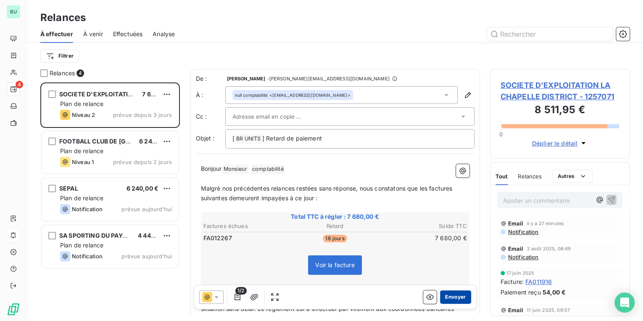
click at [447, 298] on button "Envoyer" at bounding box center [455, 296] width 31 height 13
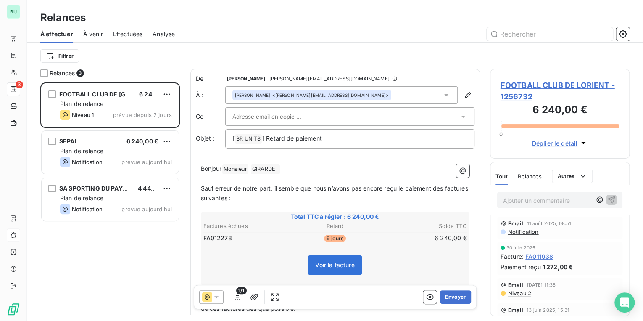
click at [346, 96] on div "[PERSON_NAME] <[EMAIL_ADDRESS][DOMAIN_NAME]>" at bounding box center [341, 95] width 232 height 18
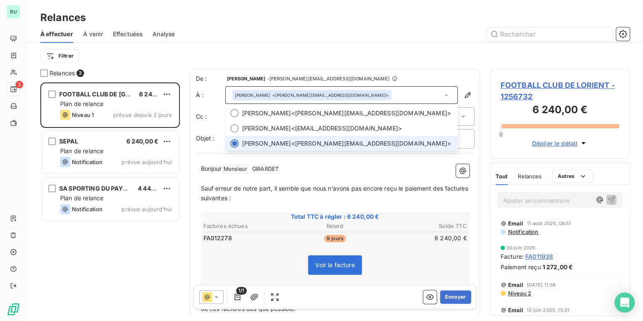
click at [346, 96] on div "[PERSON_NAME] <[EMAIL_ADDRESS][DOMAIN_NAME]>" at bounding box center [341, 95] width 232 height 18
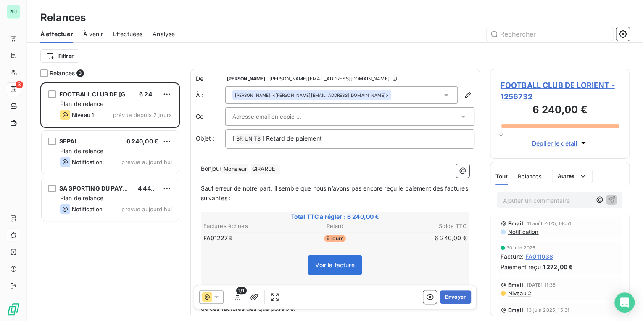
click at [323, 119] on div at bounding box center [345, 116] width 226 height 13
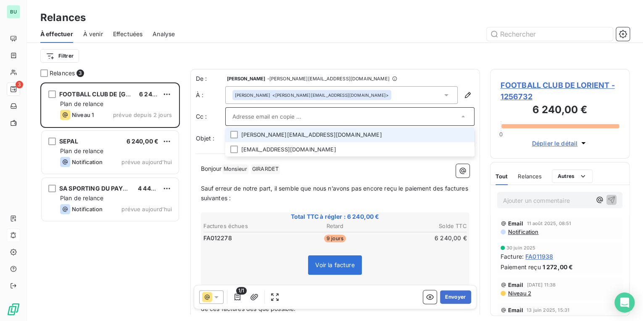
click at [316, 135] on li "[PERSON_NAME][EMAIL_ADDRESS][DOMAIN_NAME]" at bounding box center [349, 134] width 249 height 15
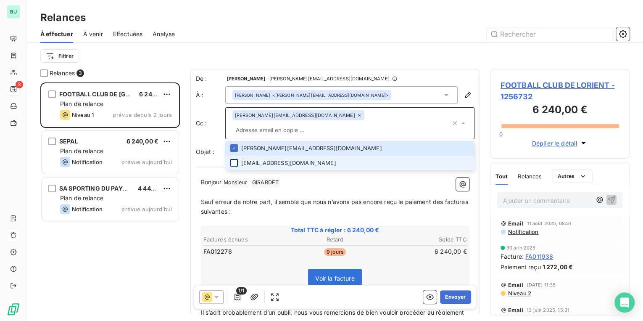
click at [234, 159] on div at bounding box center [234, 163] width 8 height 8
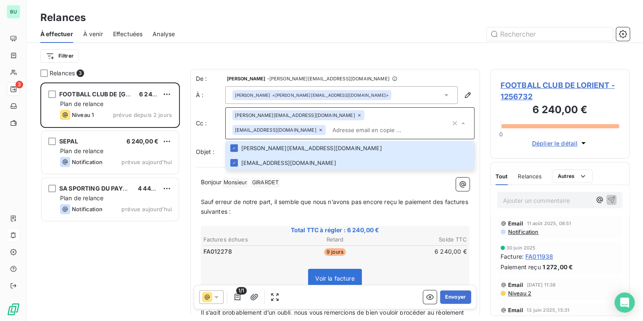
click at [366, 59] on div "Filtrer" at bounding box center [334, 56] width 589 height 16
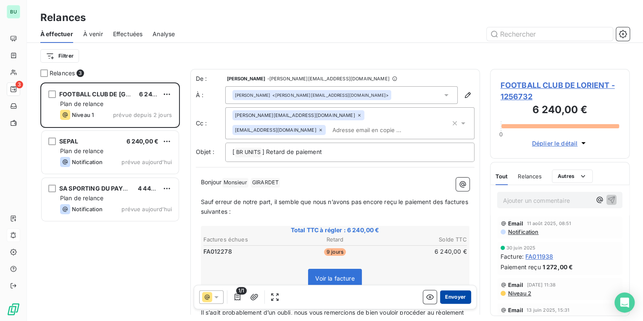
click at [454, 297] on button "Envoyer" at bounding box center [455, 296] width 31 height 13
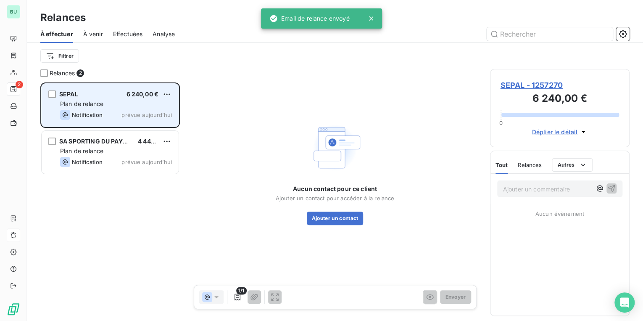
click at [83, 101] on span "Plan de relance" at bounding box center [81, 103] width 43 height 7
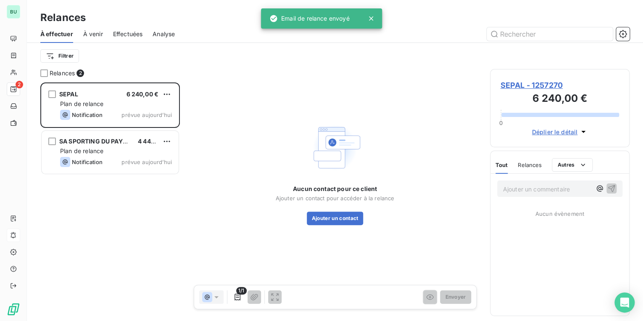
click at [529, 83] on span "SEPAL - 1257270" at bounding box center [559, 84] width 119 height 11
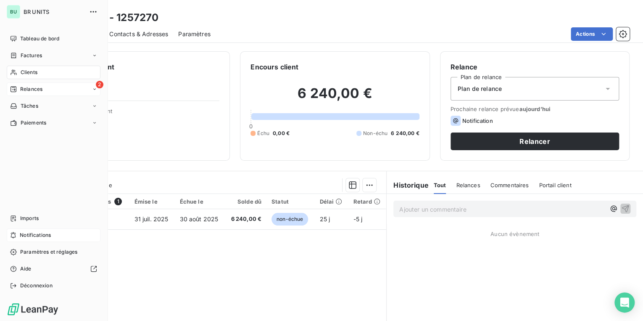
click at [25, 90] on span "Relances" at bounding box center [31, 89] width 22 height 8
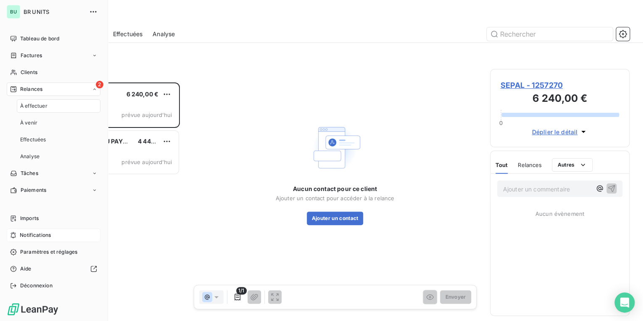
scroll to position [233, 134]
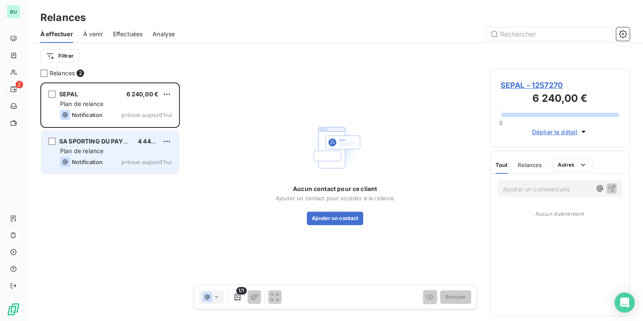
click at [130, 148] on div "Plan de relance" at bounding box center [116, 151] width 112 height 8
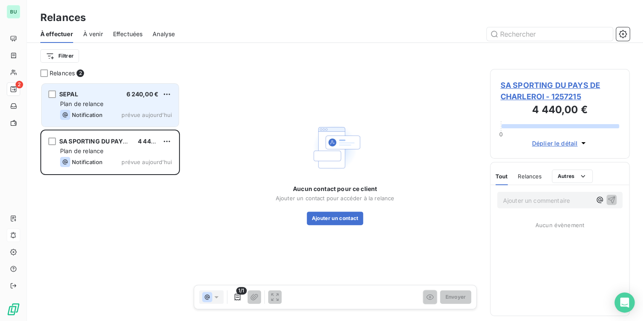
click at [127, 104] on div "Plan de relance" at bounding box center [116, 104] width 112 height 8
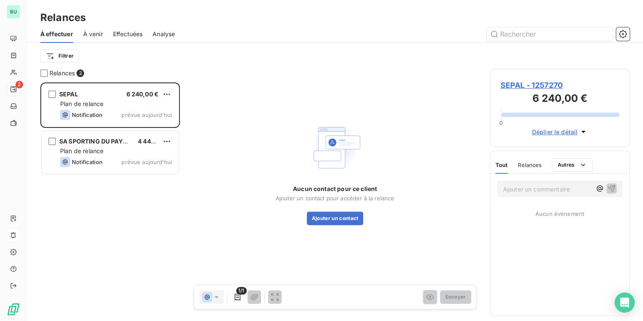
click at [521, 84] on span "SEPAL - 1257270" at bounding box center [559, 84] width 119 height 11
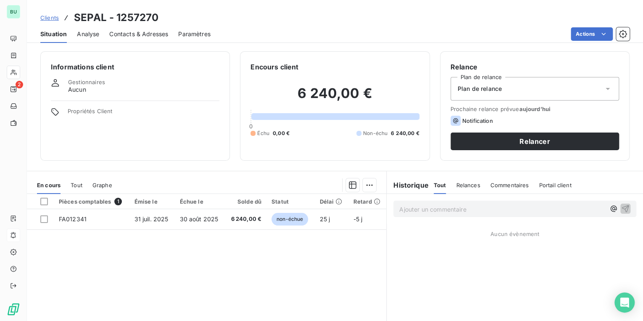
click at [131, 39] on div "Contacts & Adresses" at bounding box center [138, 34] width 59 height 18
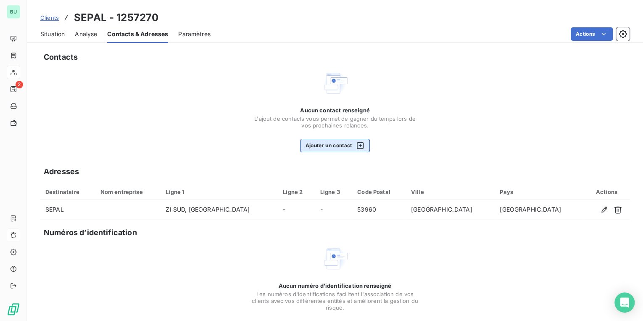
click at [325, 146] on button "Ajouter un contact" at bounding box center [335, 145] width 70 height 13
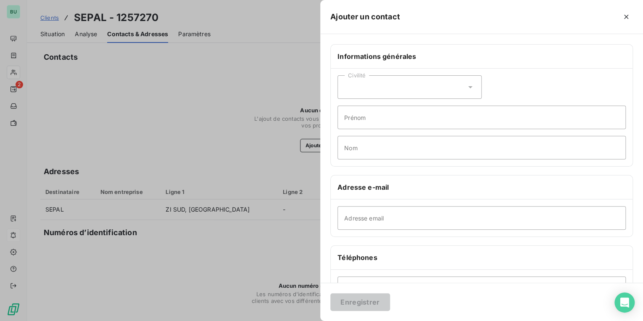
click at [380, 93] on div "Civilité" at bounding box center [409, 87] width 144 height 24
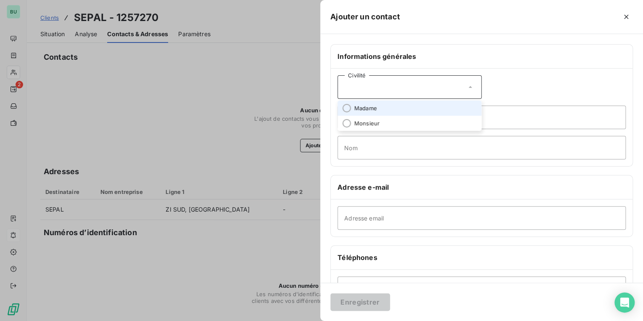
click at [371, 107] on span "Madame" at bounding box center [365, 108] width 23 height 8
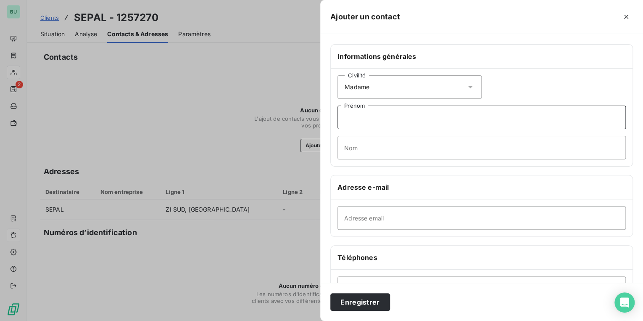
click at [370, 119] on input "Prénom" at bounding box center [481, 117] width 288 height 24
type input "[PERSON_NAME]"
click at [388, 147] on input "Nom" at bounding box center [481, 148] width 288 height 24
type input "BOCQUIER"
click at [376, 217] on input "Adresse email" at bounding box center [481, 218] width 288 height 24
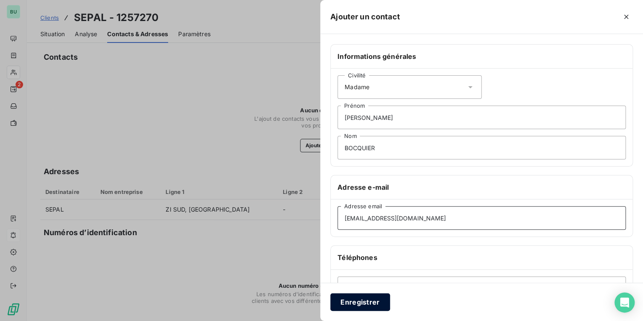
type input "[EMAIL_ADDRESS][DOMAIN_NAME]"
click at [373, 299] on button "Enregistrer" at bounding box center [360, 302] width 60 height 18
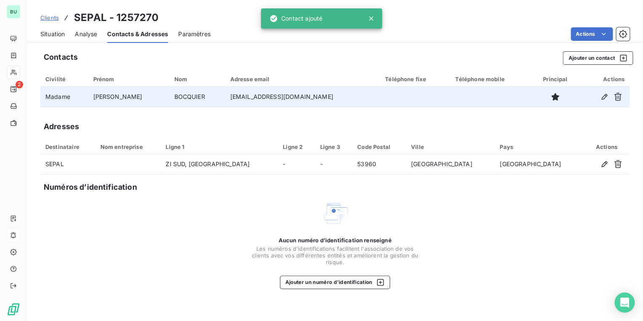
click at [273, 101] on td "[EMAIL_ADDRESS][DOMAIN_NAME]" at bounding box center [302, 97] width 155 height 20
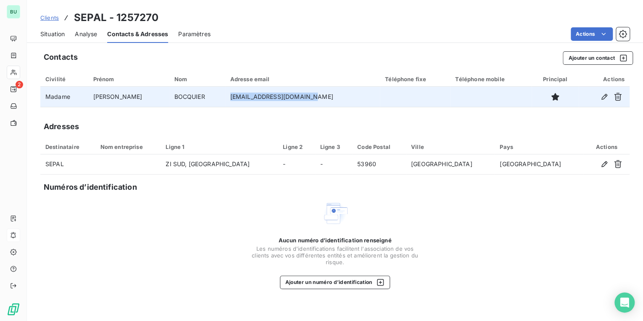
drag, startPoint x: 292, startPoint y: 97, endPoint x: 216, endPoint y: 97, distance: 76.5
click at [225, 97] on td "[EMAIL_ADDRESS][DOMAIN_NAME]" at bounding box center [302, 97] width 155 height 20
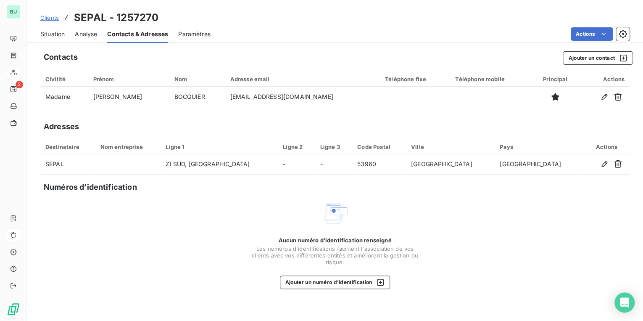
click at [285, 121] on div "Adresses" at bounding box center [334, 127] width 589 height 12
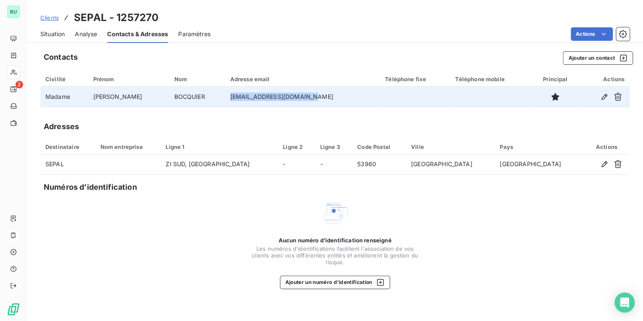
drag, startPoint x: 287, startPoint y: 97, endPoint x: 215, endPoint y: 96, distance: 72.3
click at [225, 96] on td "[EMAIL_ADDRESS][DOMAIN_NAME]" at bounding box center [302, 97] width 155 height 20
copy td "[EMAIL_ADDRESS][DOMAIN_NAME]"
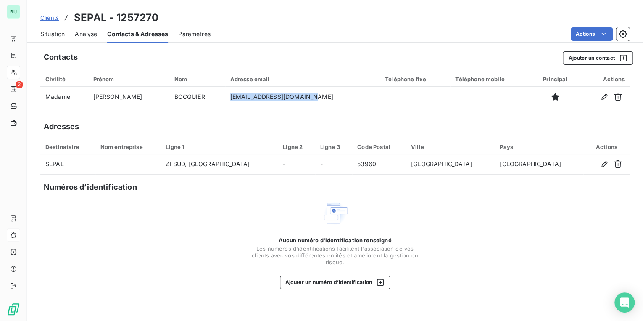
click at [57, 33] on span "Situation" at bounding box center [52, 34] width 24 height 8
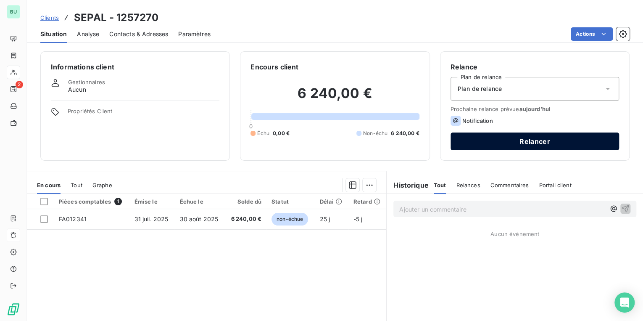
click at [525, 142] on button "Relancer" at bounding box center [534, 141] width 168 height 18
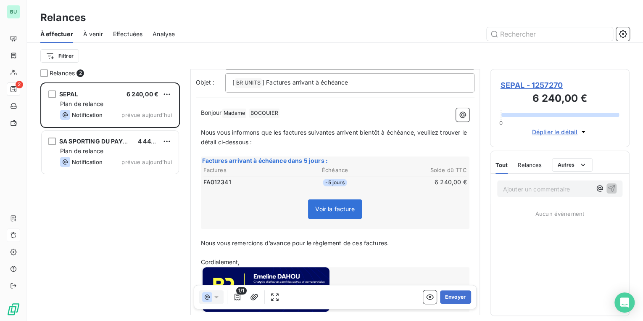
scroll to position [99, 0]
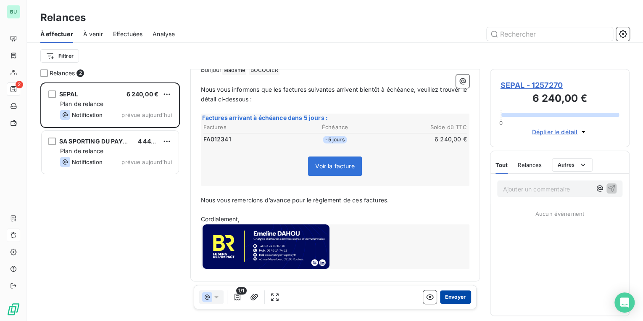
click at [445, 294] on button "Envoyer" at bounding box center [455, 296] width 31 height 13
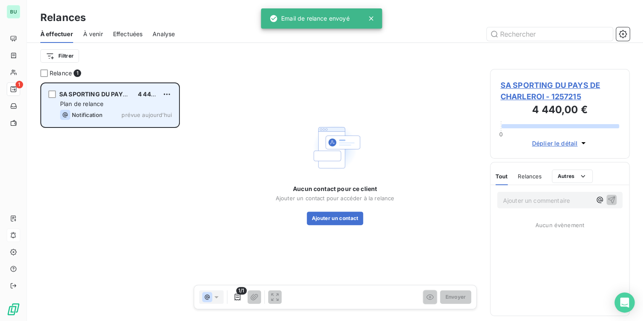
click at [87, 99] on div "SA SPORTING DU PAYS DE CHARLEROI 4 440,00 € Plan de relance Notification prévue…" at bounding box center [110, 105] width 137 height 43
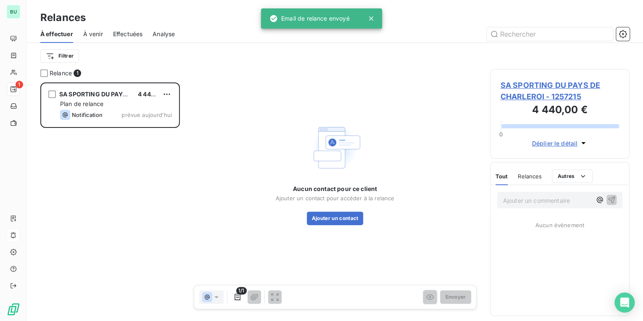
click at [476, 119] on div "Aucun contact pour ce client Ajouter un contact pour accéder à la relance Ajout…" at bounding box center [334, 172] width 289 height 207
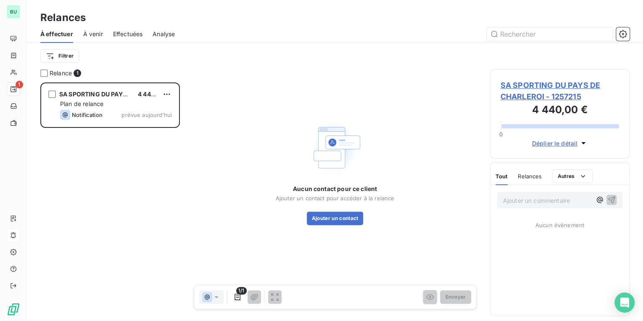
click at [199, 149] on div "Aucun contact pour ce client Ajouter un contact pour accéder à la relance Ajout…" at bounding box center [334, 172] width 289 height 207
click at [108, 180] on div "SA SPORTING DU PAYS DE CHARLEROI 4 440,00 € Plan de relance Notification prévue…" at bounding box center [109, 201] width 139 height 238
click at [532, 88] on span "SA SPORTING DU PAYS DE CHARLEROI - 1257215" at bounding box center [559, 90] width 119 height 23
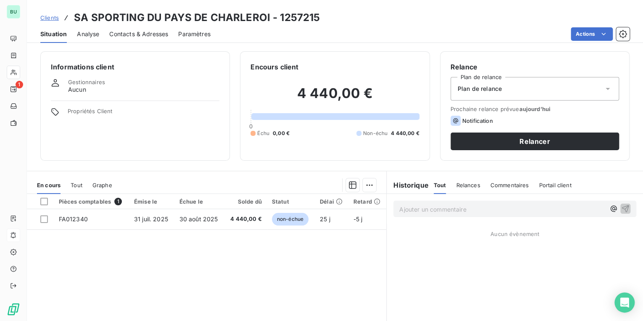
click at [230, 271] on div "Pièces comptables 1 Émise le Échue le Solde dû Statut Délai Retard FA012340 [DA…" at bounding box center [206, 275] width 359 height 162
click at [423, 211] on p "Ajouter un commentaire ﻿" at bounding box center [502, 209] width 206 height 11
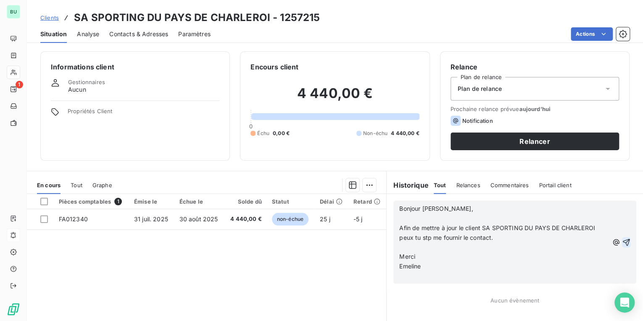
click at [622, 239] on icon "button" at bounding box center [626, 242] width 8 height 8
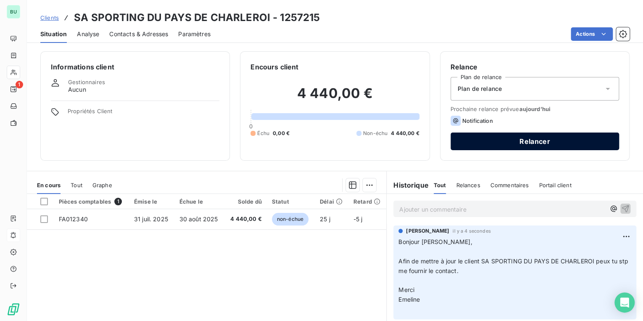
click at [502, 140] on button "Relancer" at bounding box center [534, 141] width 168 height 18
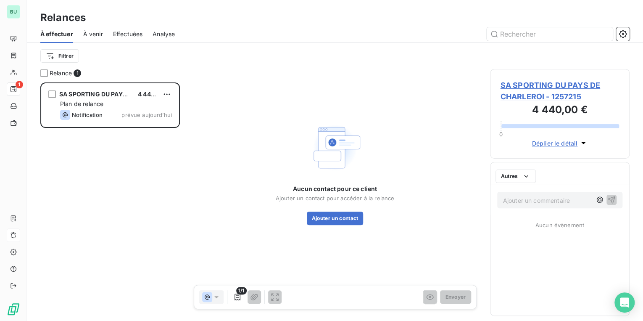
scroll to position [233, 134]
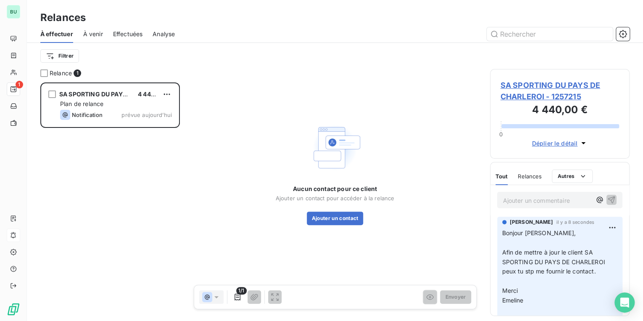
click at [215, 298] on icon at bounding box center [216, 296] width 8 height 8
click at [538, 181] on div "Relances" at bounding box center [530, 176] width 24 height 18
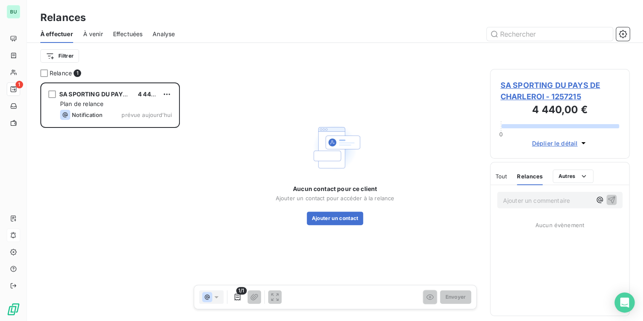
click at [502, 180] on div "Tout" at bounding box center [501, 176] width 12 height 18
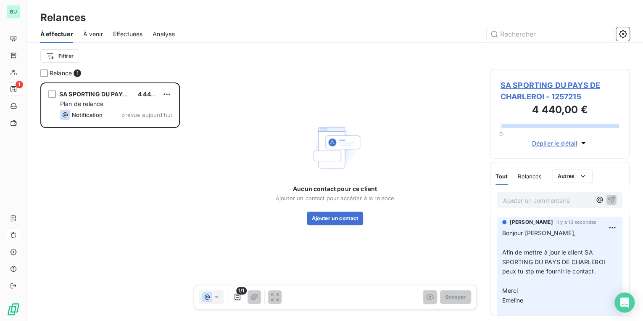
click at [215, 298] on icon at bounding box center [216, 296] width 8 height 8
click at [208, 298] on icon at bounding box center [207, 297] width 10 height 10
click at [251, 242] on div "Aucun contact pour ce client Ajouter un contact pour accéder à la relance Ajout…" at bounding box center [334, 172] width 289 height 207
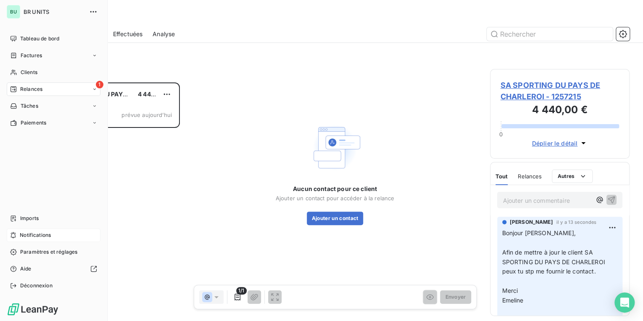
click at [20, 89] on div "Relances" at bounding box center [26, 89] width 32 height 8
click at [71, 89] on div "1 Relances" at bounding box center [54, 88] width 94 height 13
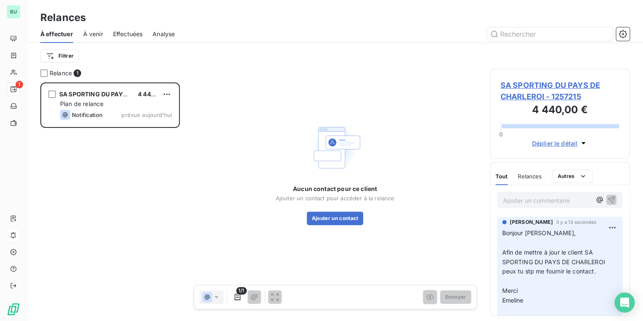
click at [552, 87] on span "SA SPORTING DU PAYS DE CHARLEROI - 1257215" at bounding box center [559, 90] width 119 height 23
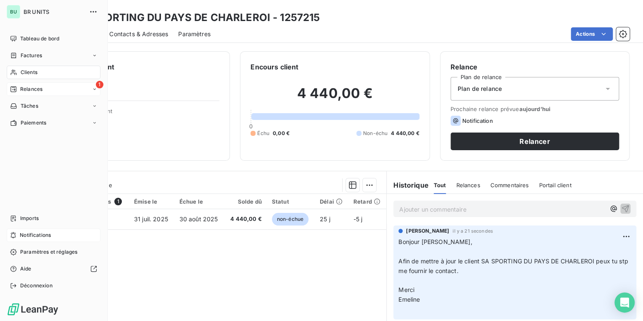
click at [68, 88] on div "1 Relances" at bounding box center [54, 88] width 94 height 13
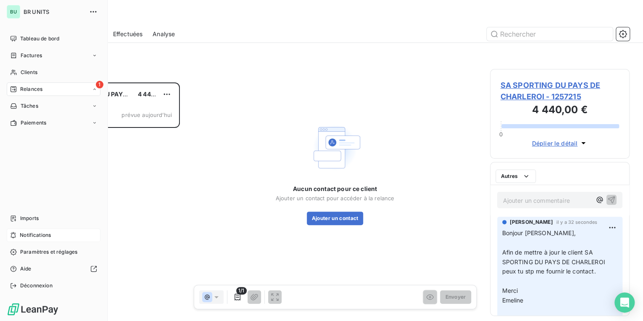
scroll to position [233, 134]
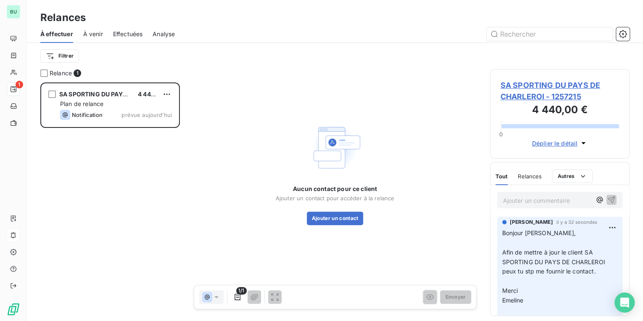
click at [585, 143] on icon "button" at bounding box center [583, 143] width 8 height 8
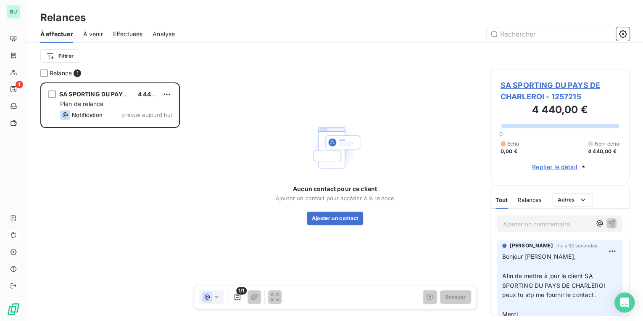
click at [541, 87] on span "SA SPORTING DU PAYS DE CHARLEROI - 1257215" at bounding box center [559, 90] width 119 height 23
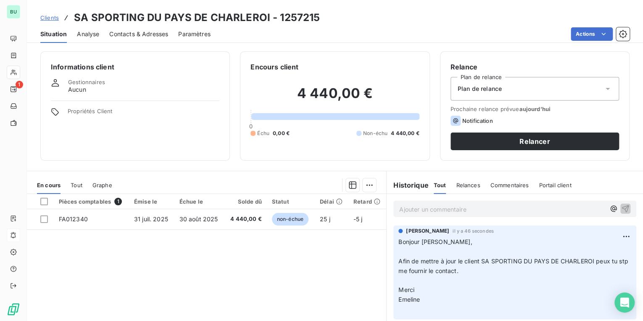
click at [127, 289] on div "Pièces comptables 1 Émise le Échue le Solde dû Statut Délai Retard FA012340 [DA…" at bounding box center [206, 275] width 359 height 162
